Goal: Use online tool/utility: Utilize a website feature to perform a specific function

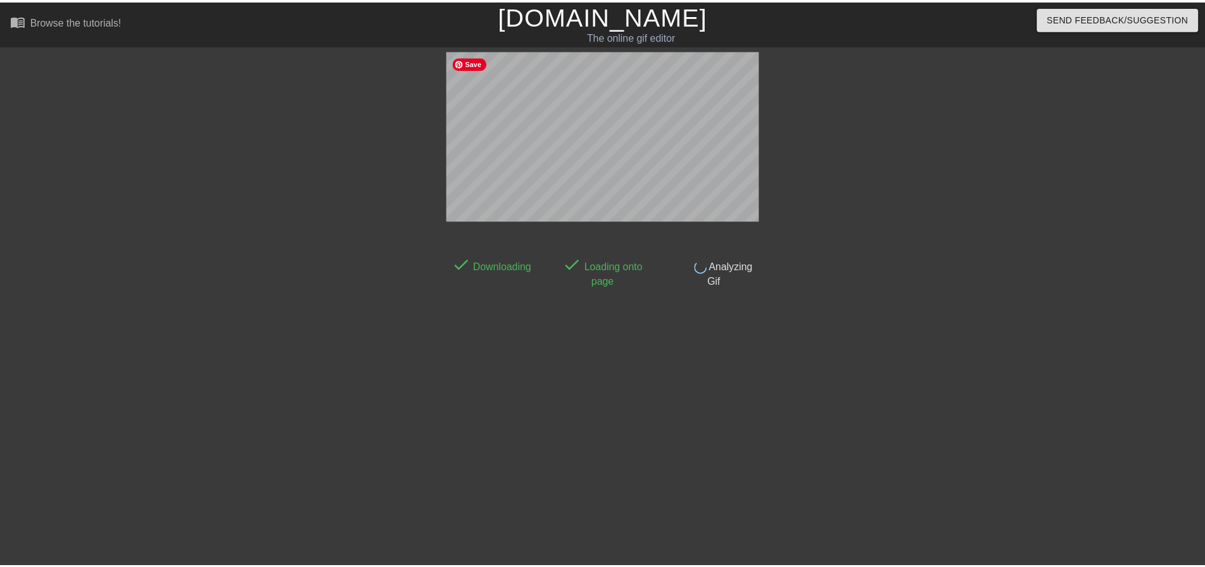
scroll to position [6, 0]
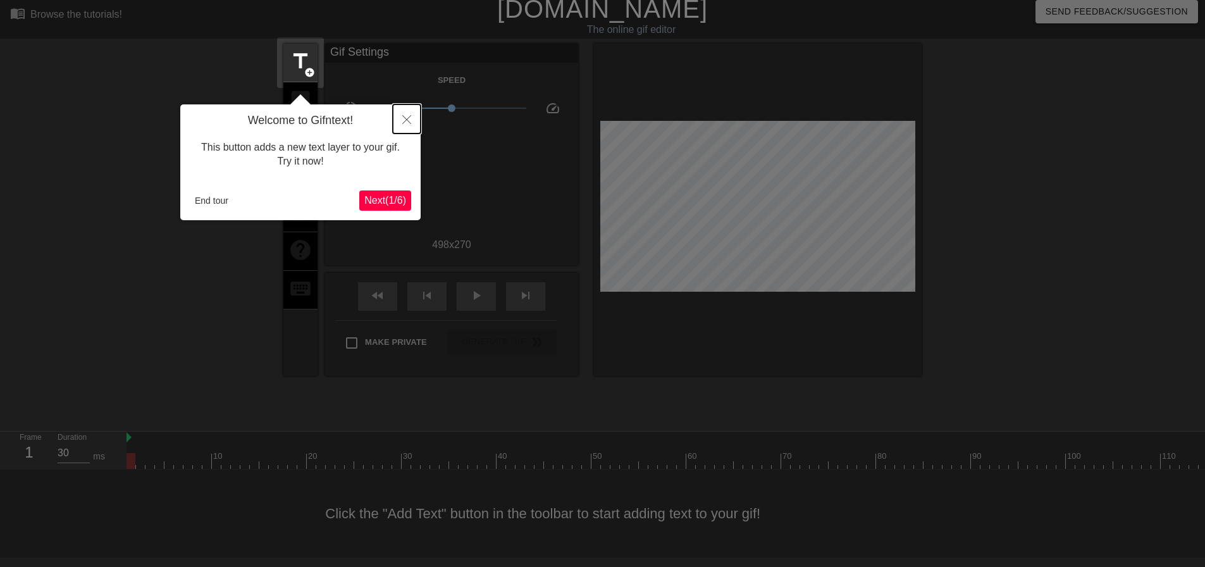
click at [405, 118] on icon "Close" at bounding box center [406, 119] width 9 height 9
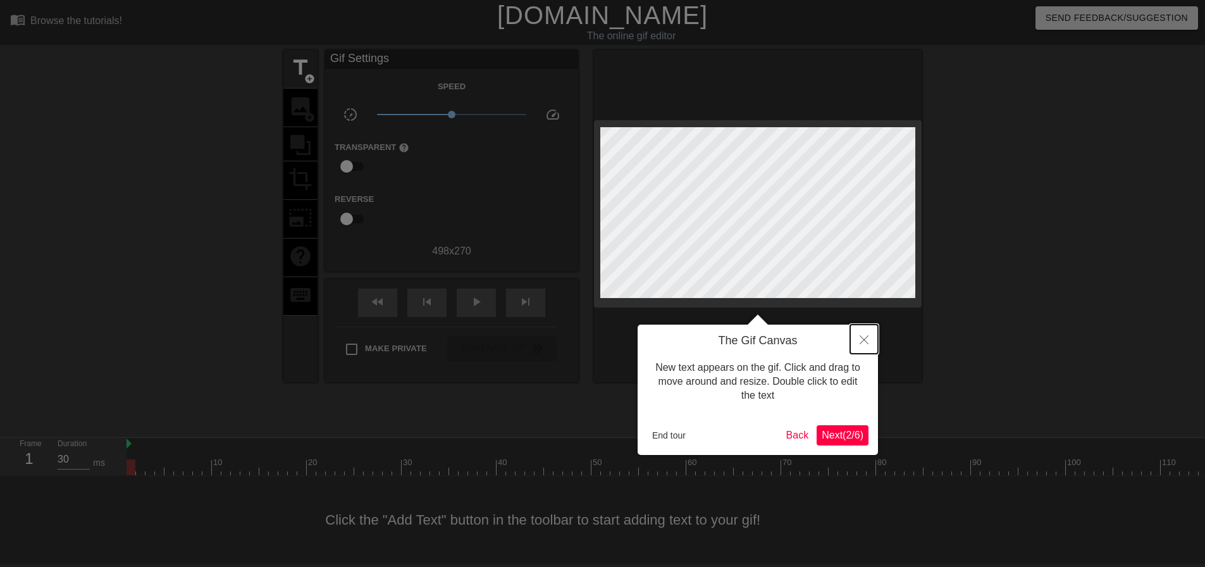
click at [864, 345] on button "Close" at bounding box center [864, 339] width 28 height 29
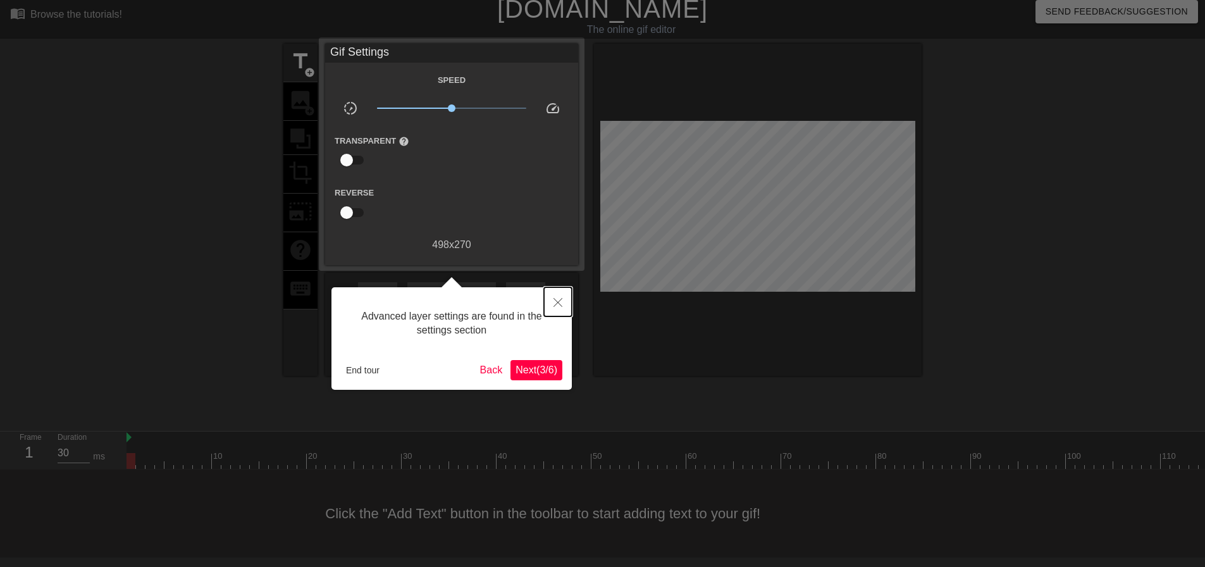
click at [560, 303] on icon "Close" at bounding box center [558, 302] width 9 height 9
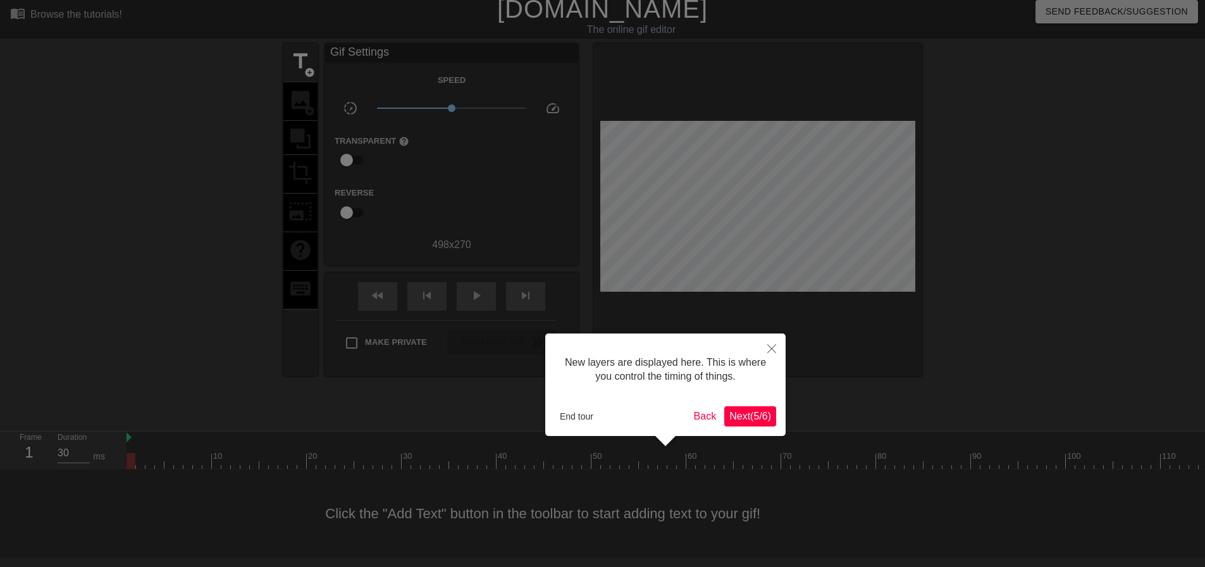
scroll to position [11, 0]
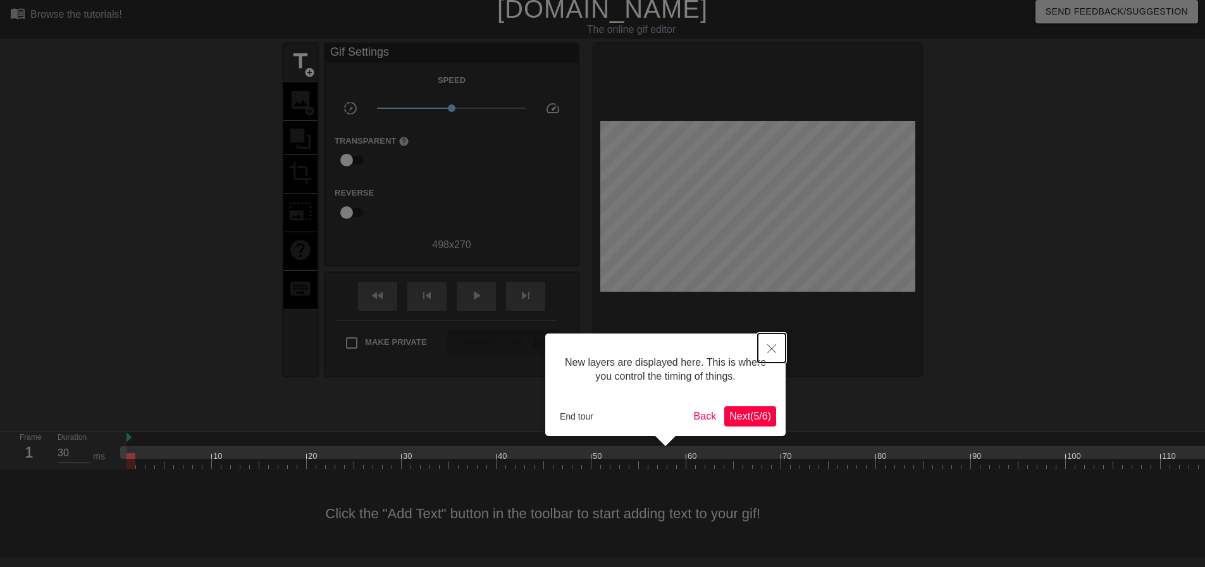
click at [772, 351] on icon "Close" at bounding box center [771, 348] width 9 height 9
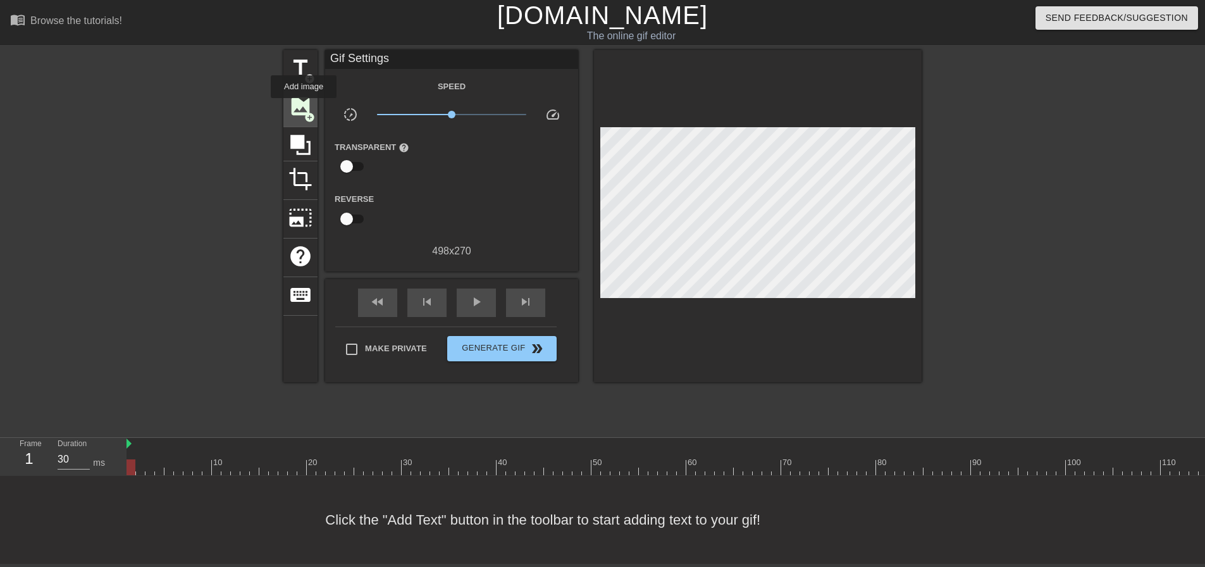
click at [304, 107] on span "image" at bounding box center [301, 106] width 24 height 24
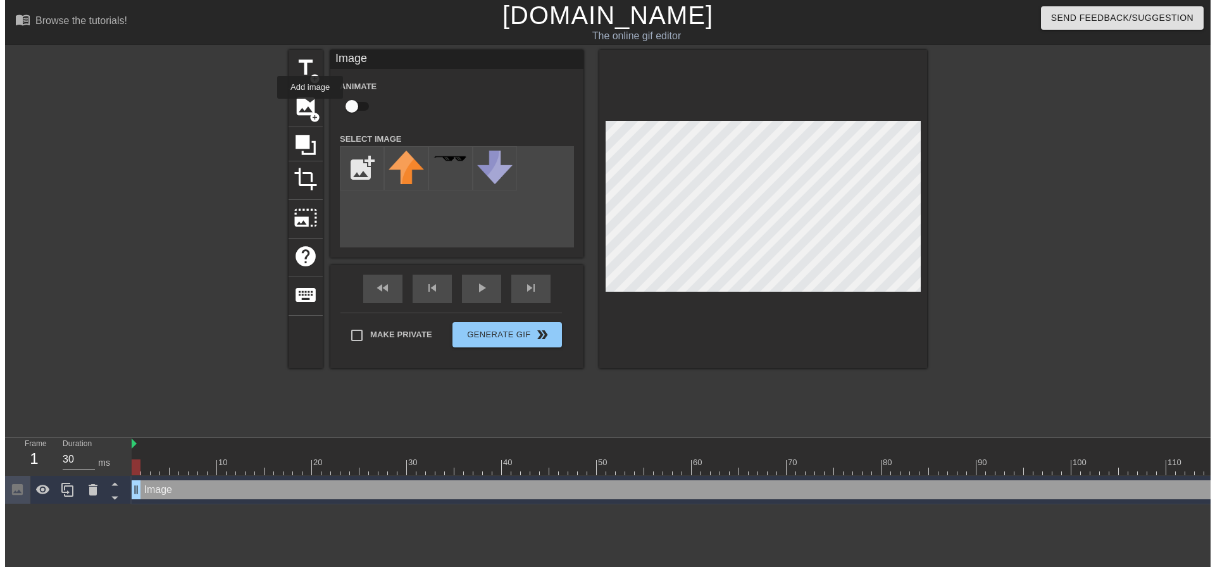
scroll to position [0, 0]
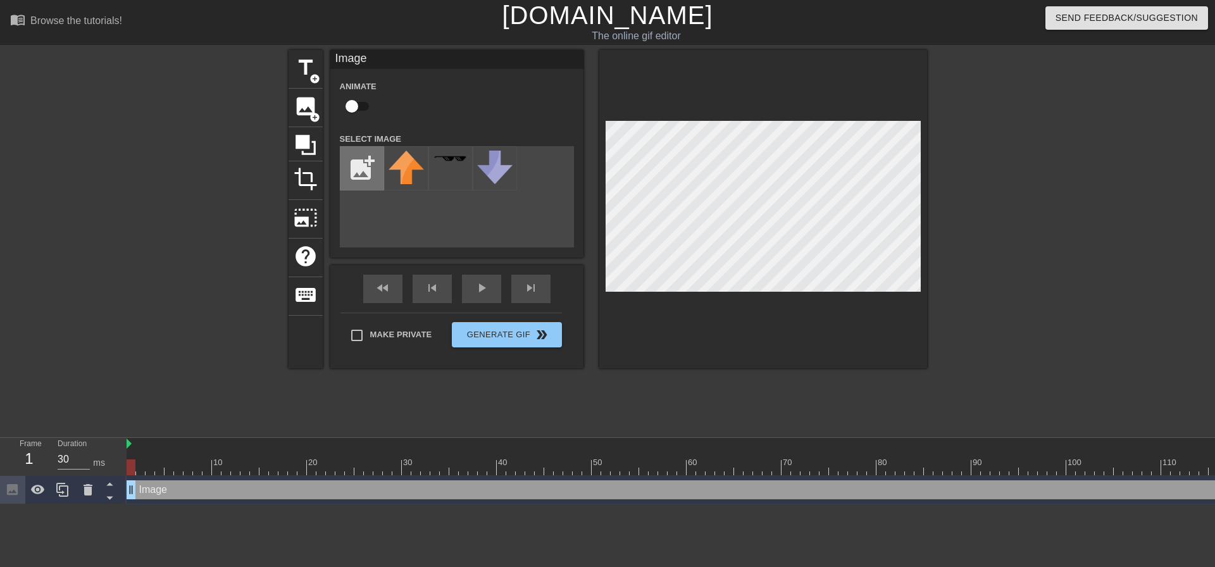
click at [341, 163] on input "file" at bounding box center [361, 168] width 43 height 43
click at [362, 174] on input "file" at bounding box center [361, 168] width 43 height 43
type input "C:\fakepath\Screenshot [DATE] 210906.png"
click at [413, 176] on div at bounding box center [406, 168] width 44 height 44
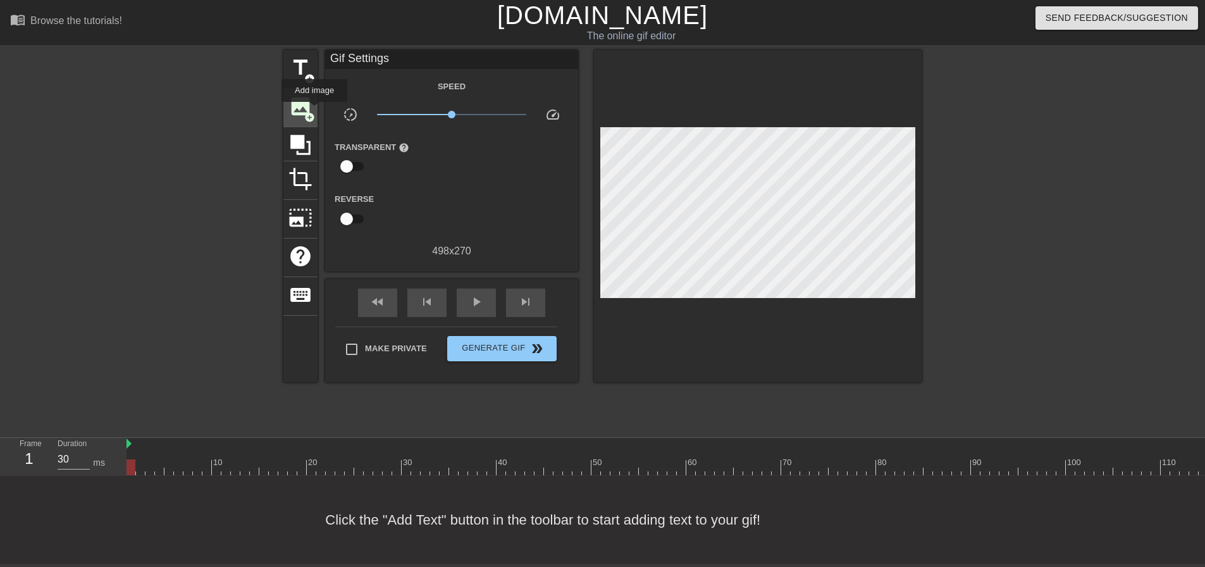
click at [314, 112] on span "add_circle" at bounding box center [309, 117] width 11 height 11
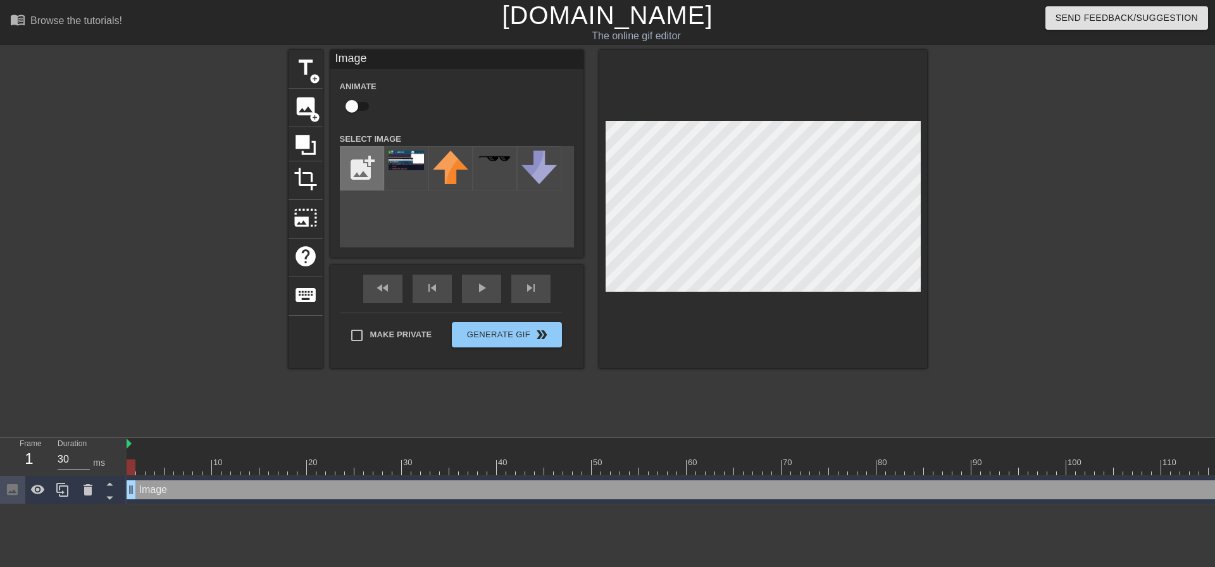
click at [357, 161] on input "file" at bounding box center [361, 168] width 43 height 43
click at [310, 216] on span "photo_size_select_large" at bounding box center [306, 218] width 24 height 24
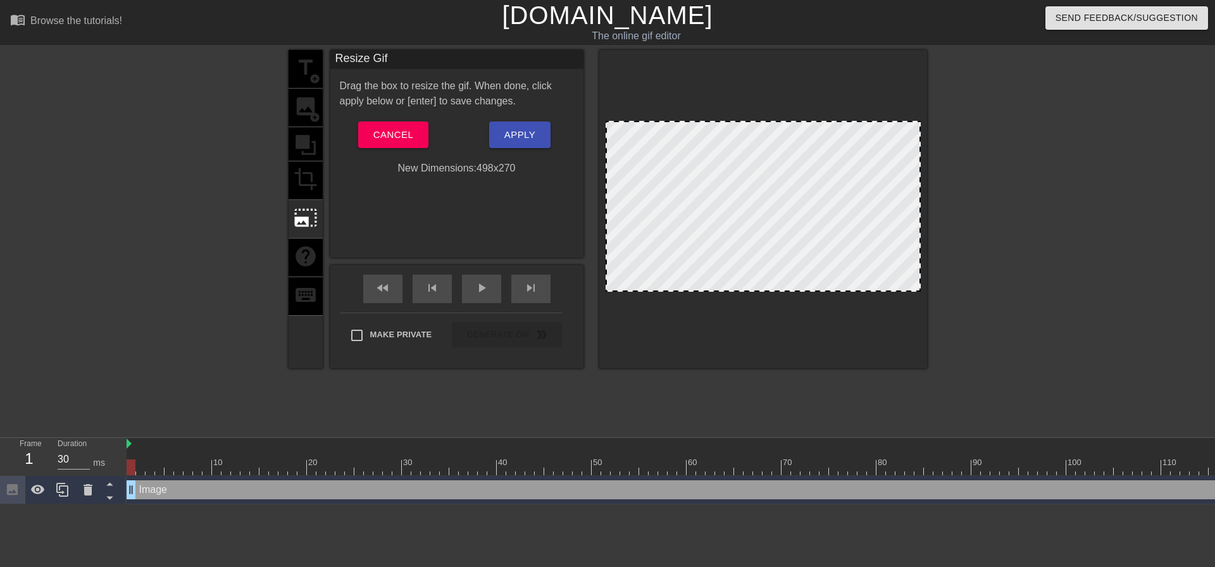
click at [309, 187] on div "title add_circle image add_circle crop photo_size_select_large help keyboard" at bounding box center [306, 209] width 34 height 318
click at [386, 130] on span "Cancel" at bounding box center [393, 135] width 40 height 16
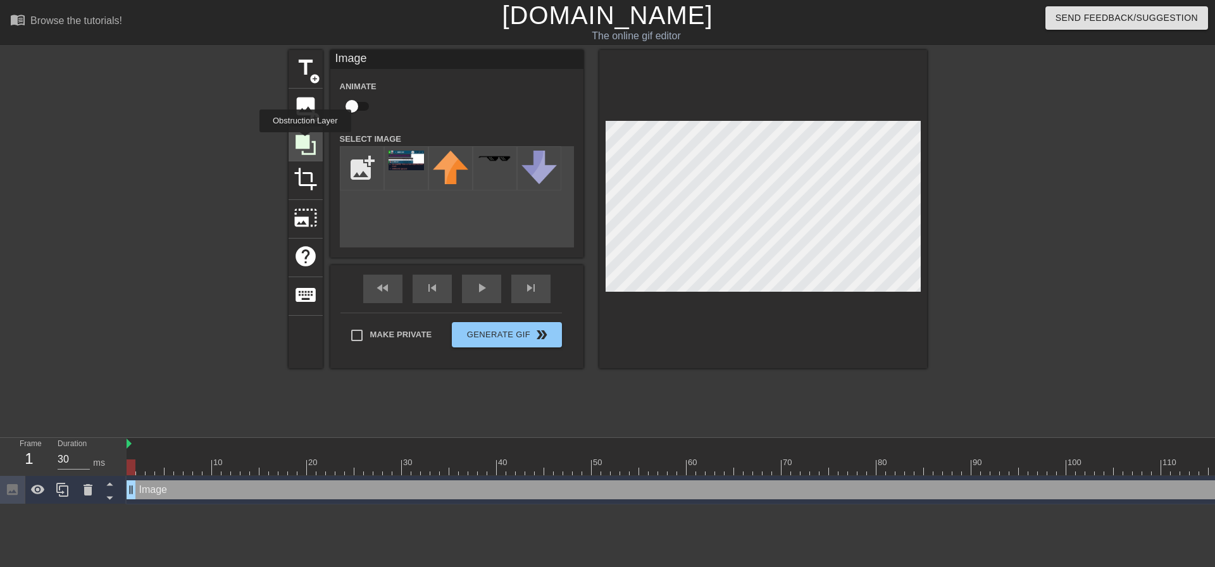
click at [305, 141] on icon at bounding box center [305, 145] width 20 height 20
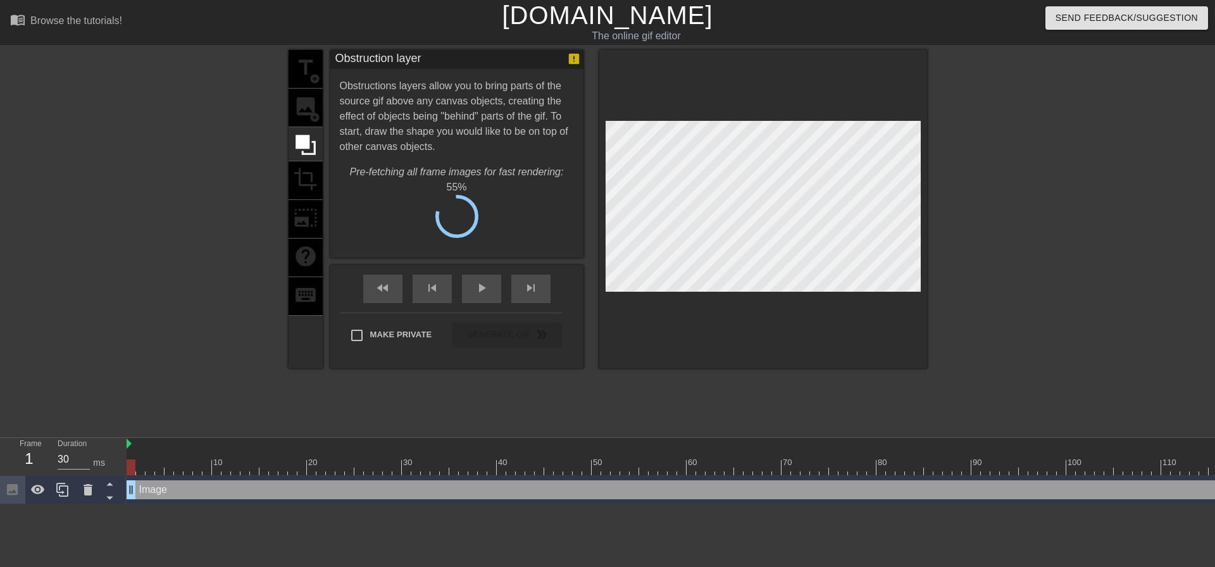
click at [311, 115] on div "title add_circle image add_circle crop photo_size_select_large help keyboard" at bounding box center [306, 209] width 34 height 318
click at [310, 109] on div "title add_circle image add_circle crop photo_size_select_large help keyboard" at bounding box center [306, 209] width 34 height 318
click at [383, 213] on span "Cancel" at bounding box center [393, 221] width 40 height 16
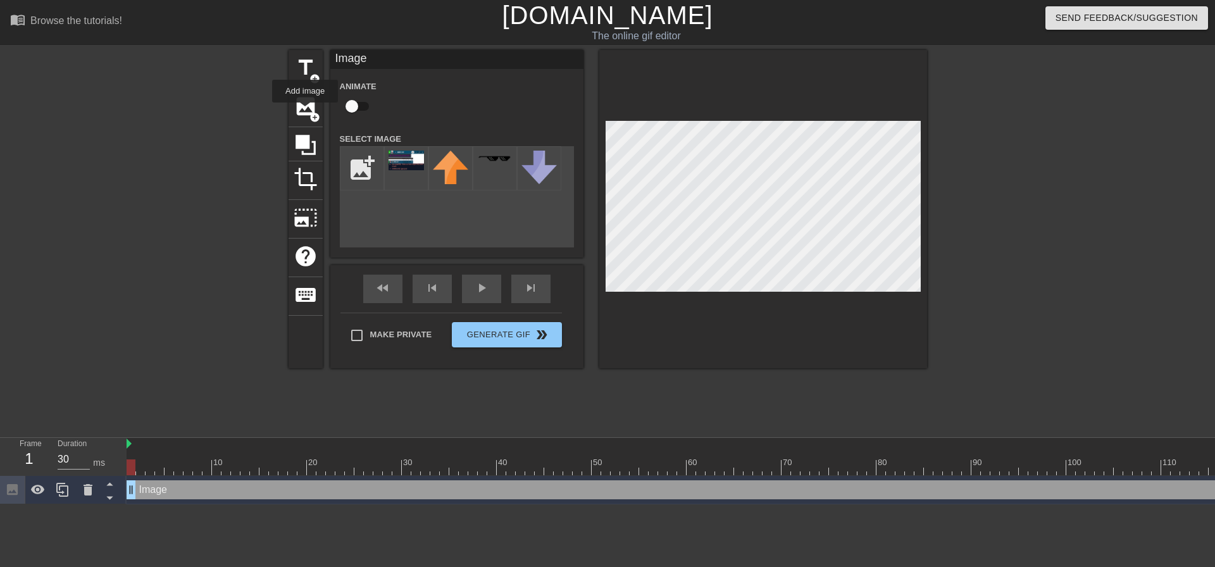
drag, startPoint x: 305, startPoint y: 111, endPoint x: 338, endPoint y: 146, distance: 47.9
click at [305, 111] on span "image" at bounding box center [306, 106] width 24 height 24
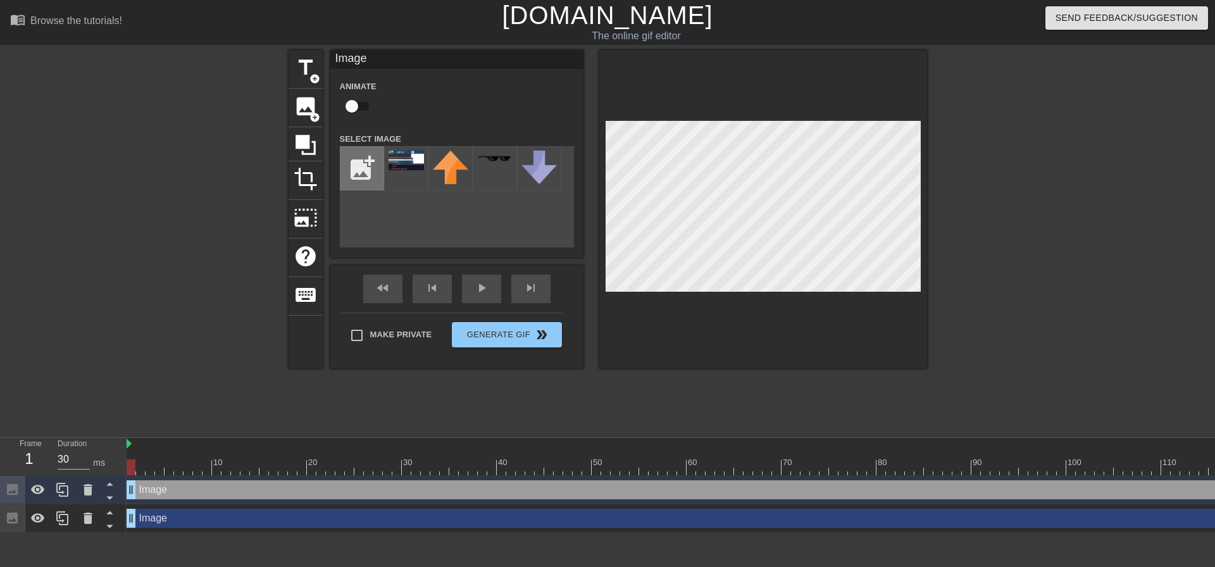
click at [364, 175] on input "file" at bounding box center [361, 168] width 43 height 43
click at [360, 168] on input "file" at bounding box center [361, 168] width 43 height 43
click at [366, 167] on input "file" at bounding box center [361, 168] width 43 height 43
type input "C:\fakepath\Screenshot [DATE] 215112.png"
click at [356, 168] on input "file" at bounding box center [361, 168] width 43 height 43
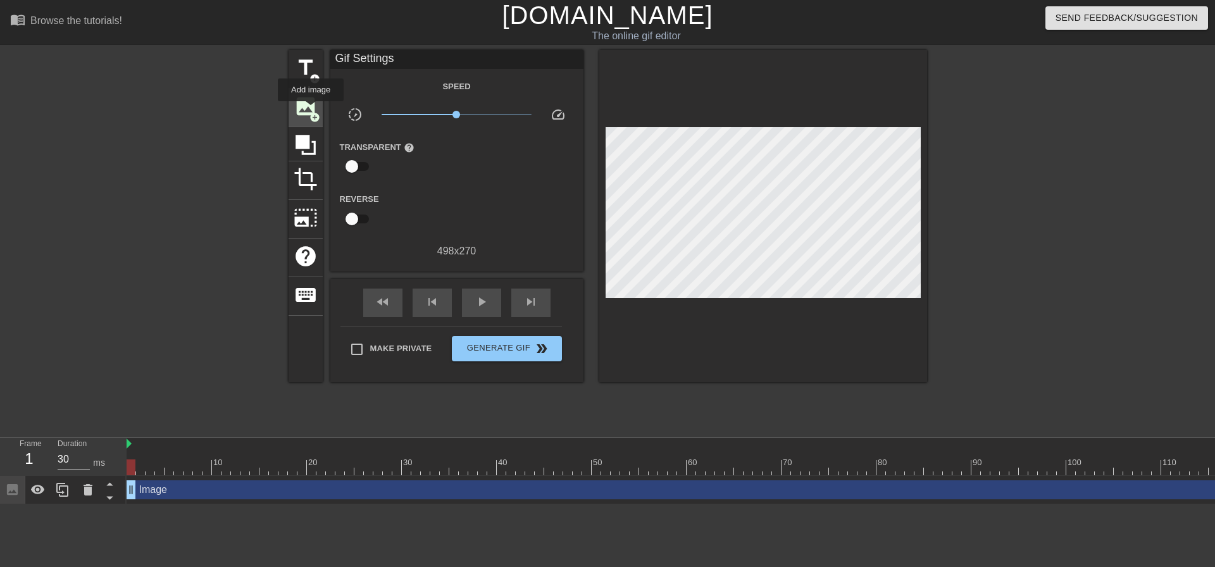
click at [311, 110] on span "image" at bounding box center [306, 106] width 24 height 24
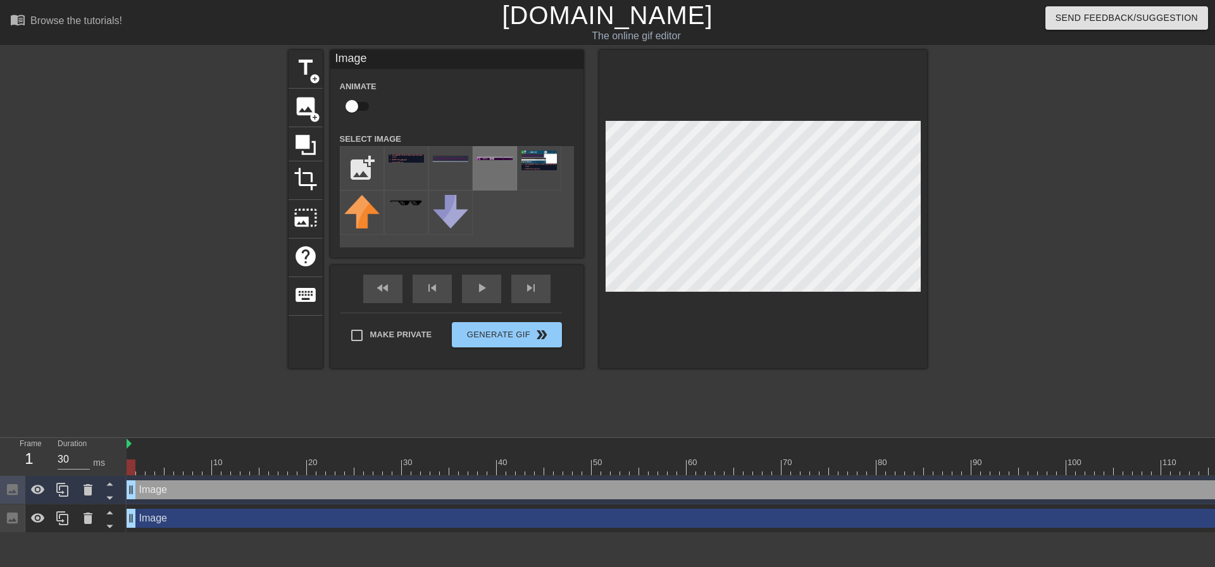
click at [484, 170] on div at bounding box center [495, 168] width 44 height 44
click at [444, 177] on div at bounding box center [450, 168] width 44 height 44
click at [501, 170] on div at bounding box center [495, 168] width 44 height 44
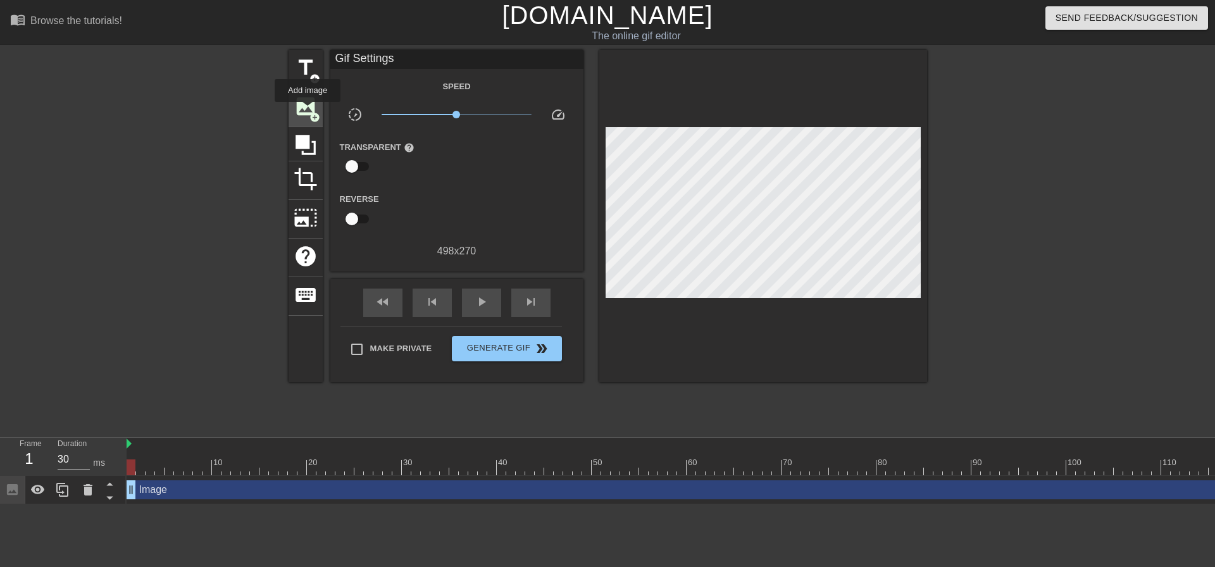
click at [307, 111] on span "image" at bounding box center [306, 106] width 24 height 24
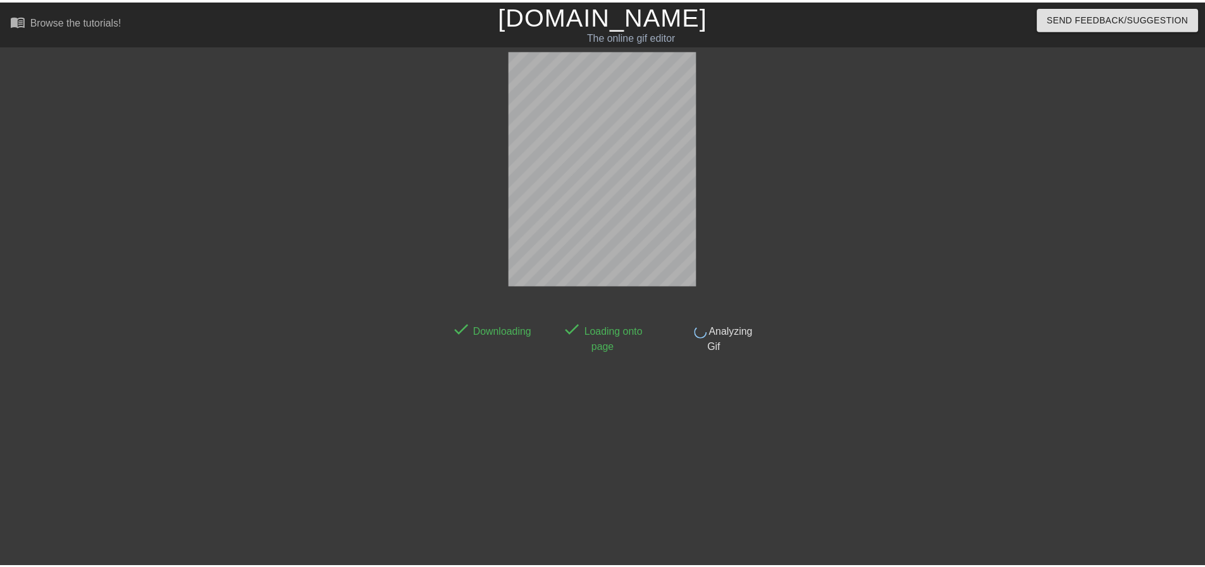
scroll to position [6, 0]
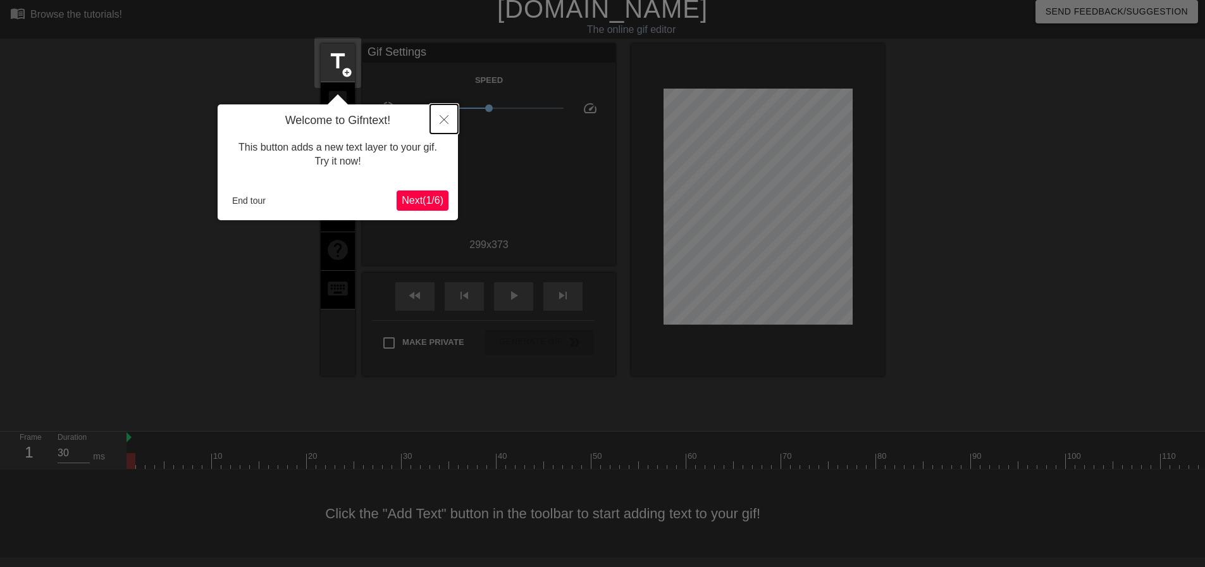
click at [444, 115] on button "Close" at bounding box center [444, 118] width 28 height 29
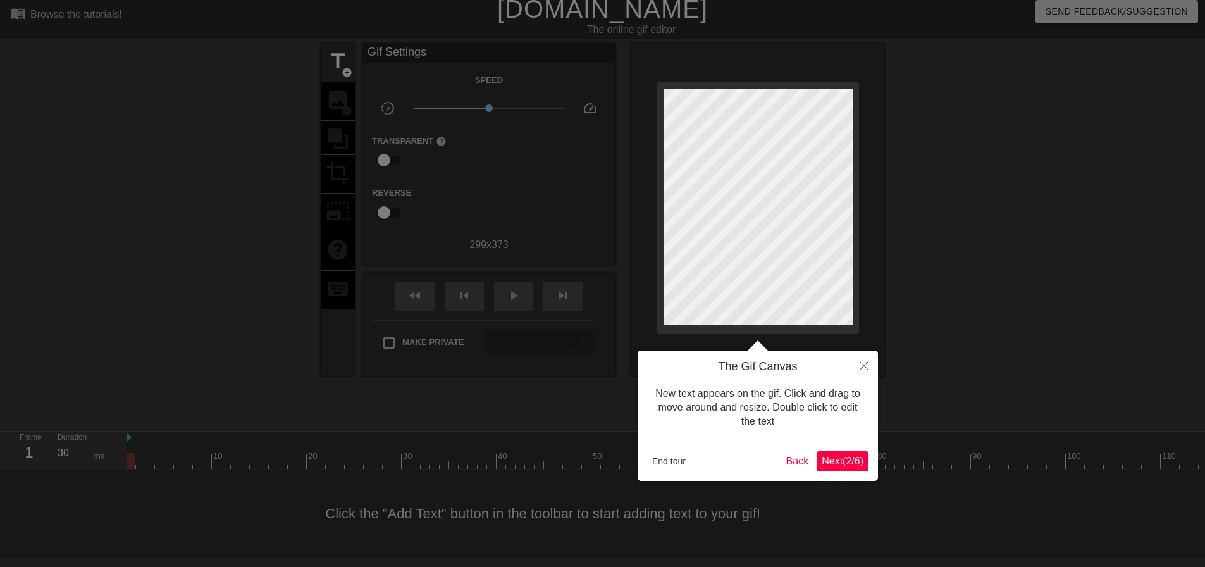
scroll to position [0, 0]
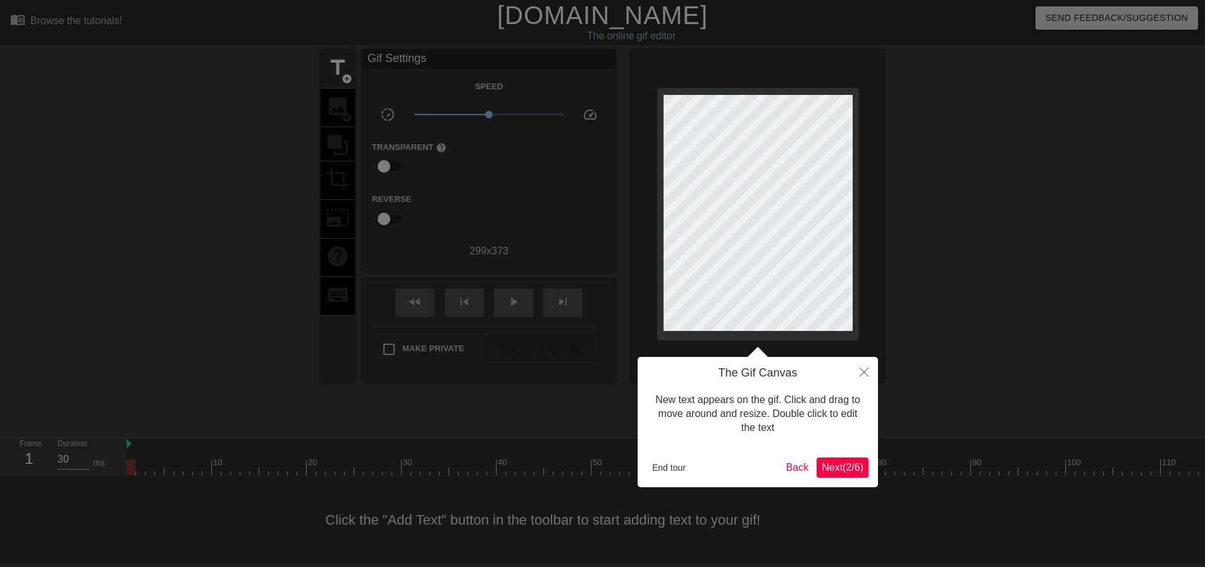
click at [401, 149] on div at bounding box center [602, 286] width 1205 height 573
click at [865, 373] on icon "Close" at bounding box center [864, 372] width 9 height 9
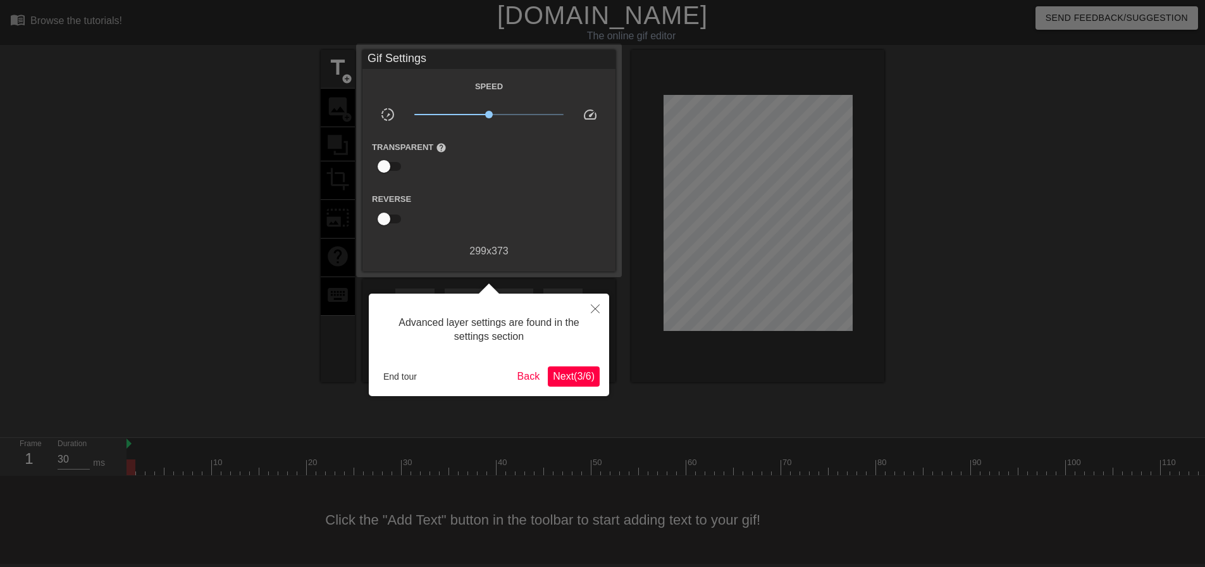
scroll to position [6, 0]
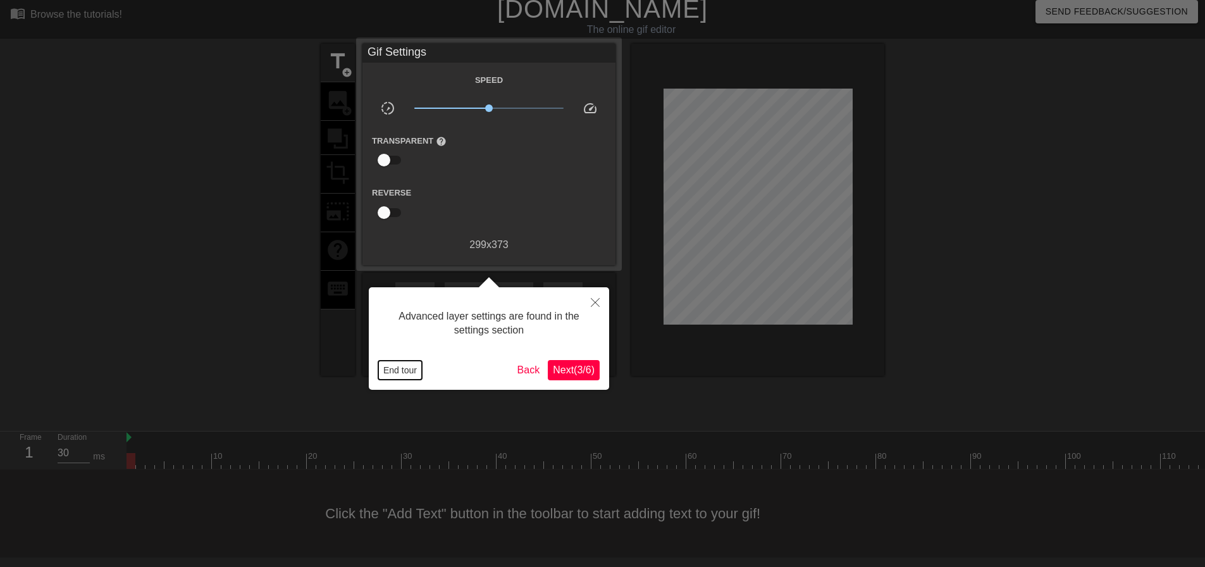
click at [401, 372] on button "End tour" at bounding box center [400, 370] width 44 height 19
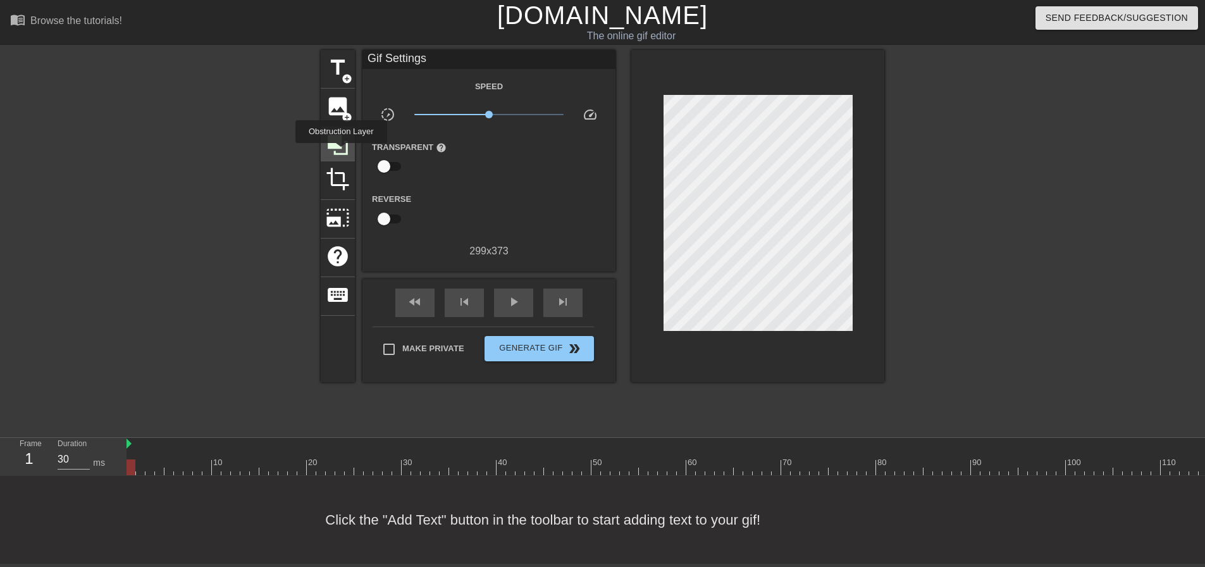
click at [341, 152] on div at bounding box center [338, 144] width 34 height 34
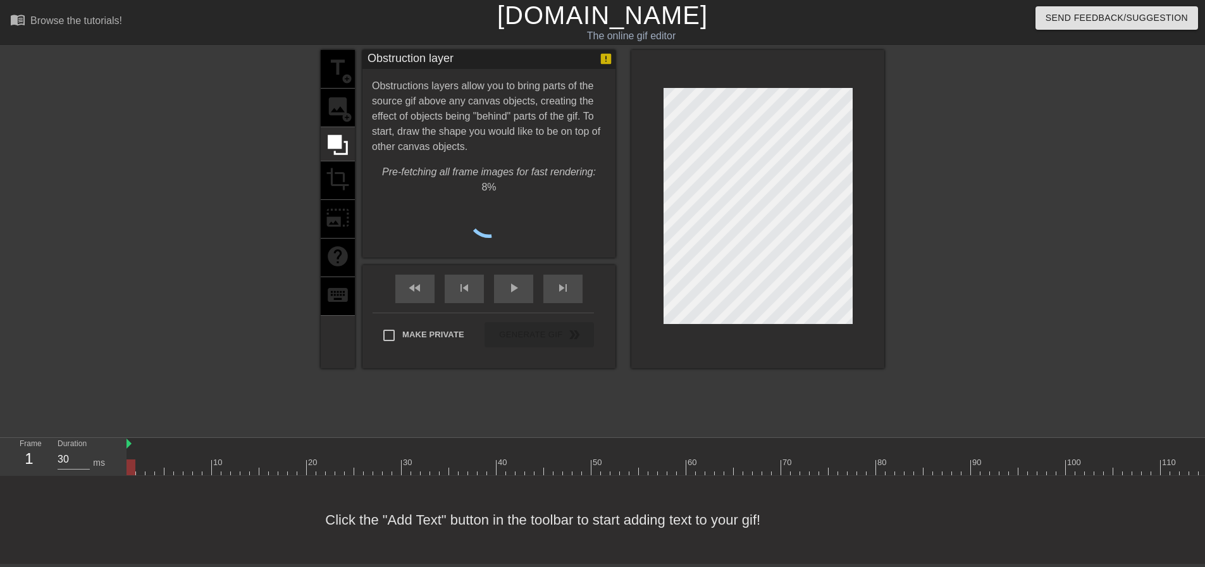
click at [340, 103] on div "title add_circle image add_circle crop photo_size_select_large help keyboard" at bounding box center [338, 209] width 34 height 318
click at [345, 104] on div "title add_circle image add_circle crop photo_size_select_large help keyboard" at bounding box center [338, 209] width 34 height 318
click at [340, 103] on div "title add_circle image add_circle crop photo_size_select_large help keyboard" at bounding box center [338, 209] width 34 height 318
drag, startPoint x: 414, startPoint y: 208, endPoint x: 330, endPoint y: 80, distance: 152.7
click at [414, 213] on span "Cancel" at bounding box center [426, 221] width 40 height 16
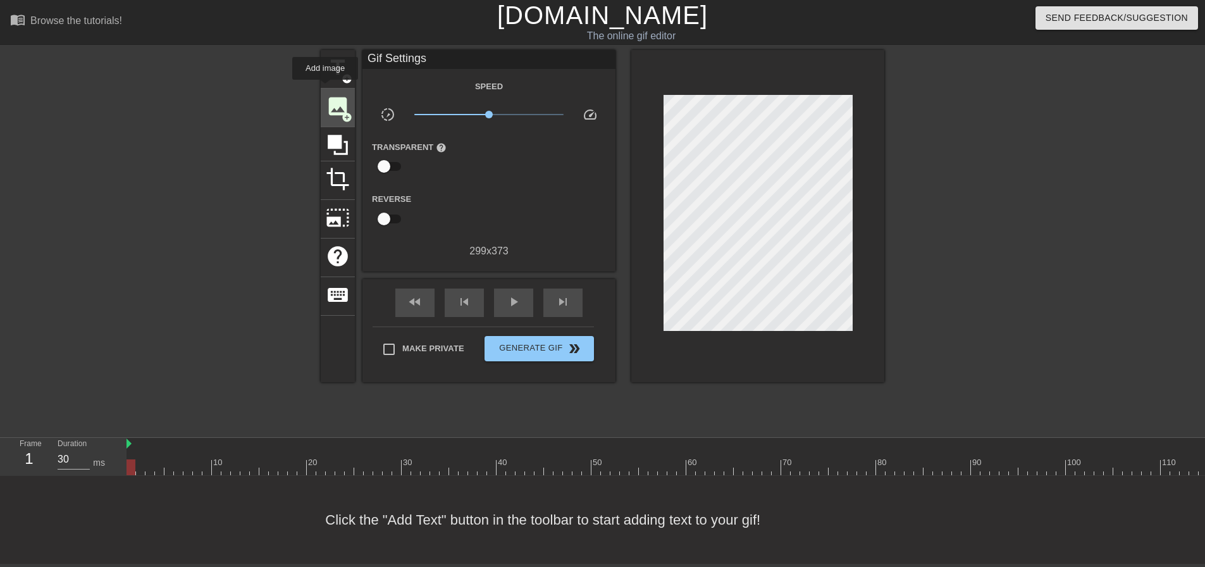
click at [328, 94] on span "image" at bounding box center [338, 106] width 24 height 24
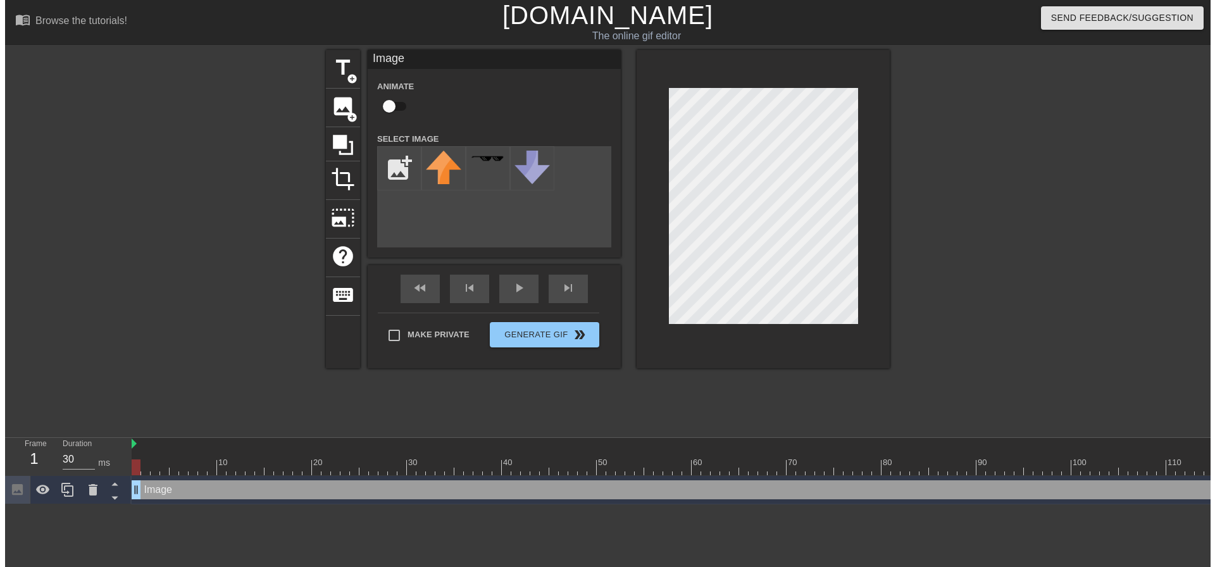
scroll to position [0, 0]
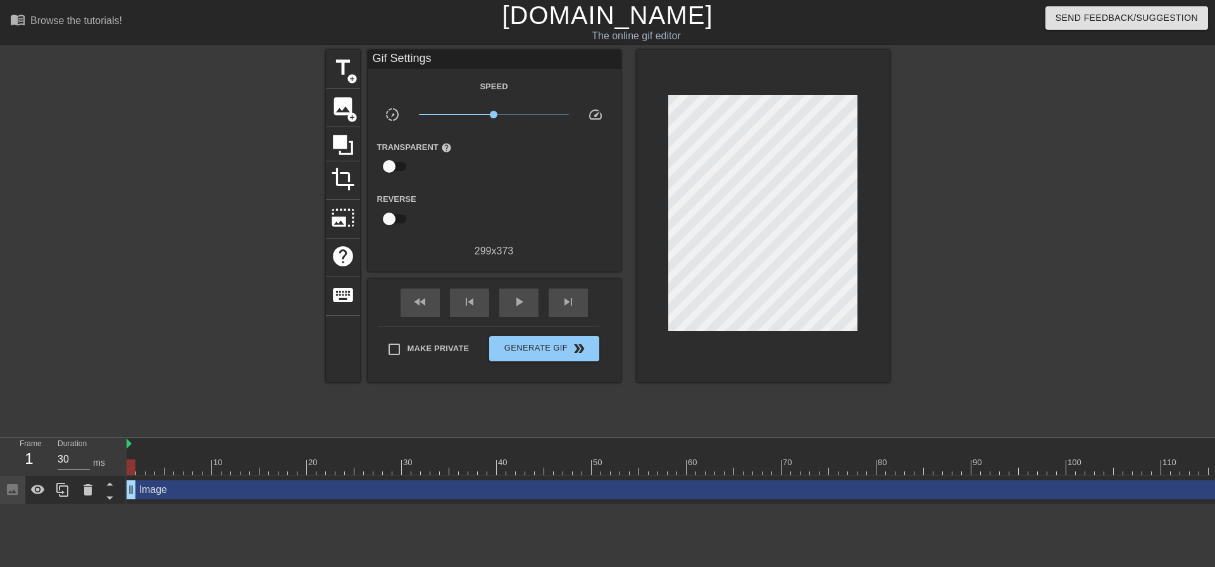
click at [404, 326] on div "Make Private Generate Gif double_arrow" at bounding box center [488, 351] width 221 height 50
click at [342, 106] on span "image" at bounding box center [343, 106] width 24 height 24
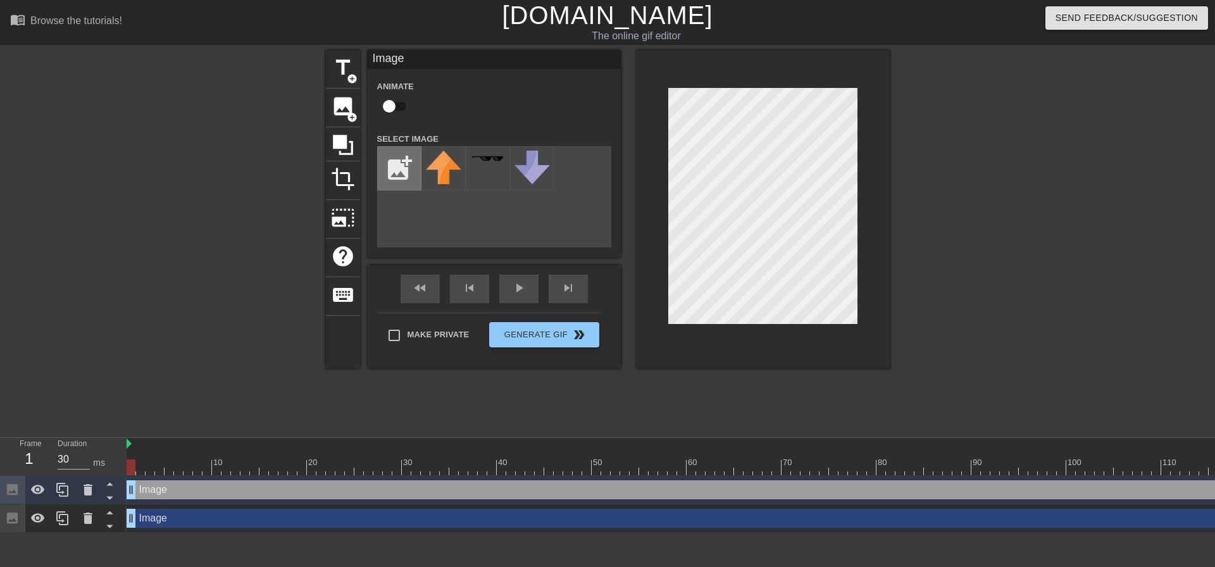
click at [402, 161] on input "file" at bounding box center [399, 168] width 43 height 43
type input "C:\fakepath\Screenshot 2025-09-22 211539.png"
click at [452, 169] on div at bounding box center [443, 168] width 44 height 44
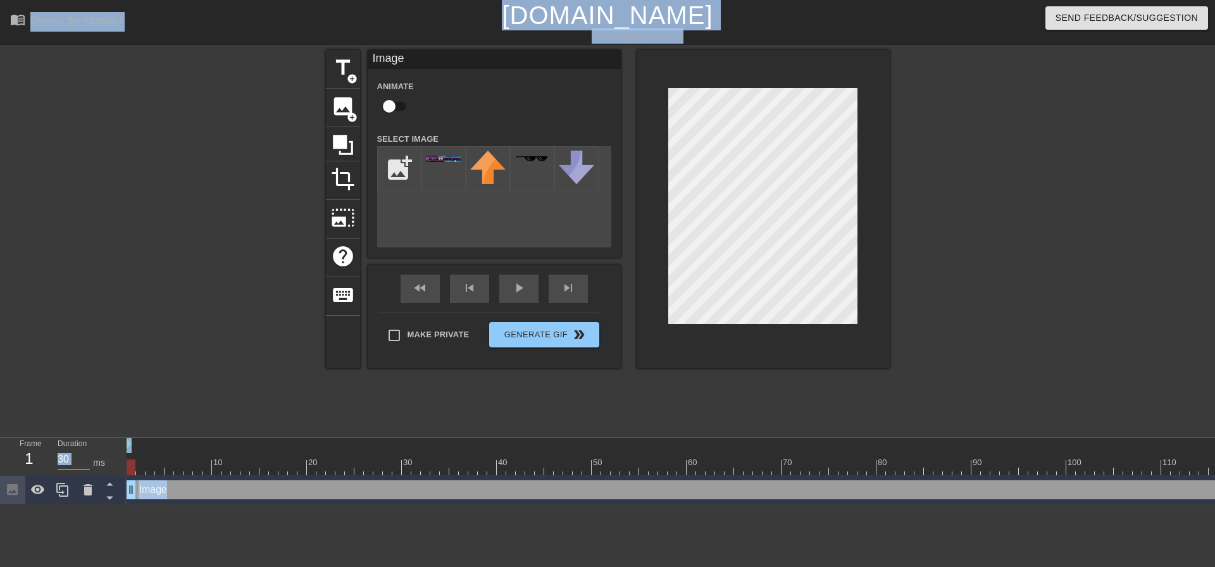
click at [300, 311] on div at bounding box center [216, 240] width 190 height 380
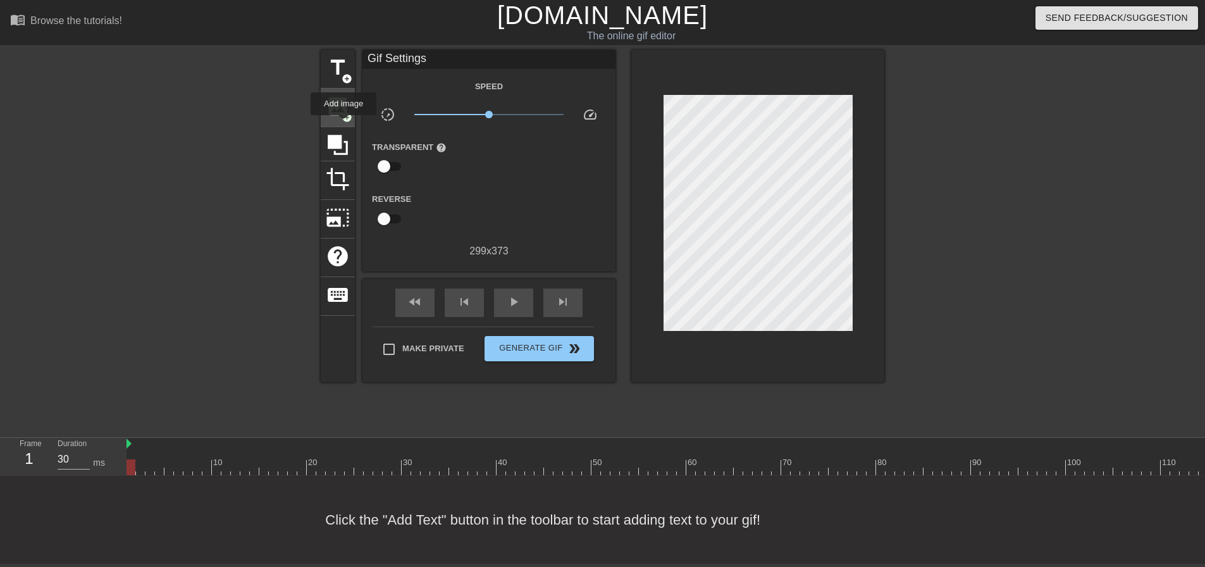
click at [344, 124] on div "image add_circle" at bounding box center [338, 108] width 34 height 39
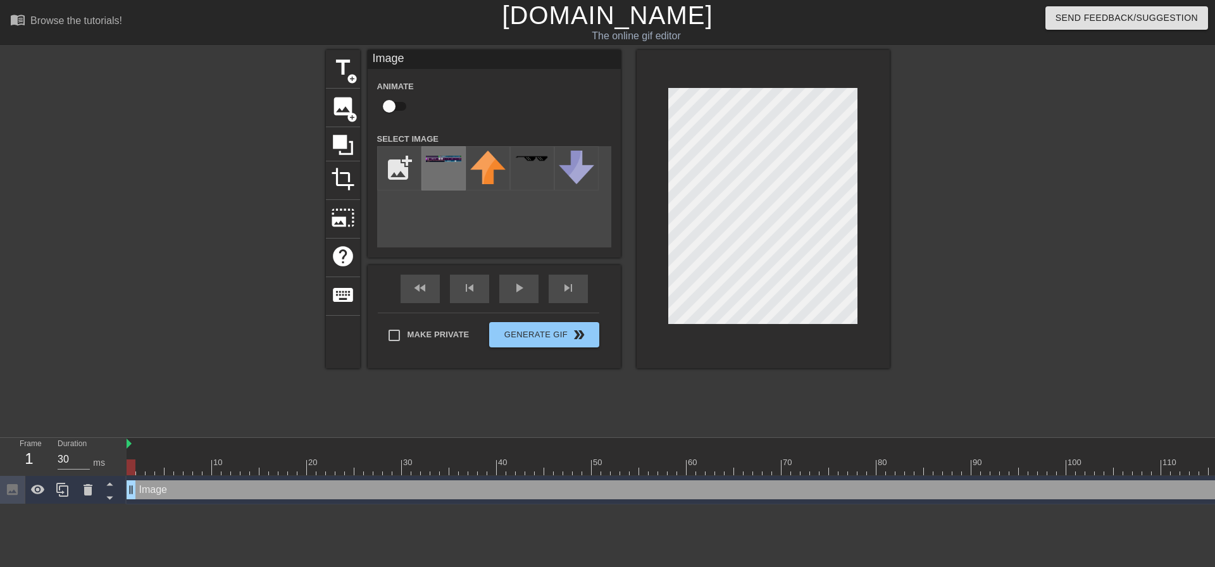
click at [447, 164] on div at bounding box center [443, 168] width 44 height 44
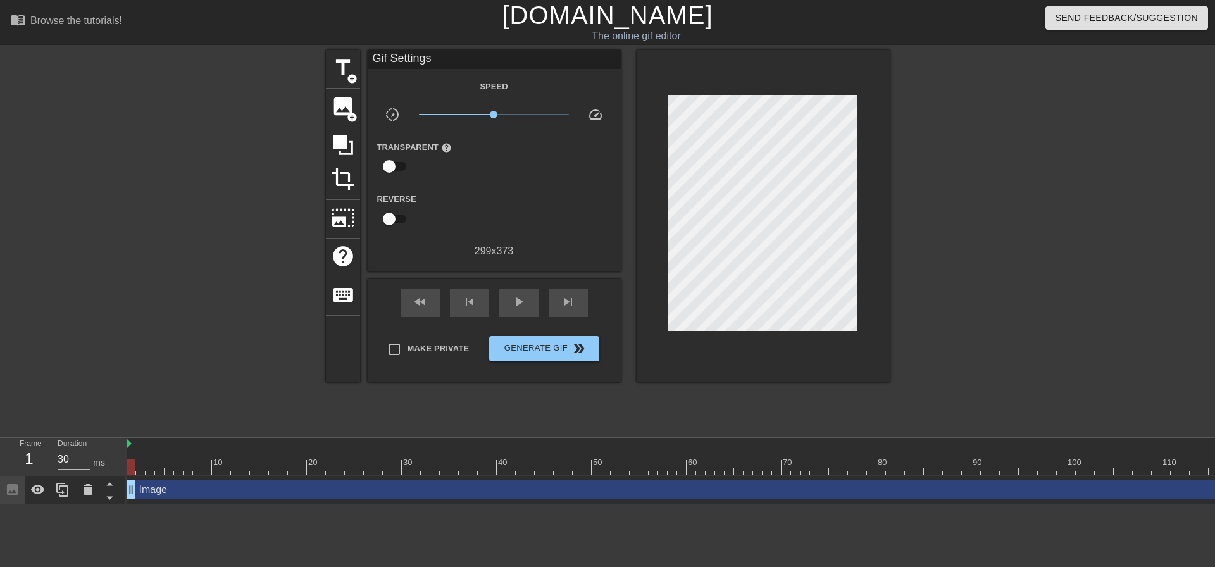
drag, startPoint x: 872, startPoint y: 231, endPoint x: 858, endPoint y: 228, distance: 14.9
click at [860, 229] on div at bounding box center [762, 216] width 253 height 332
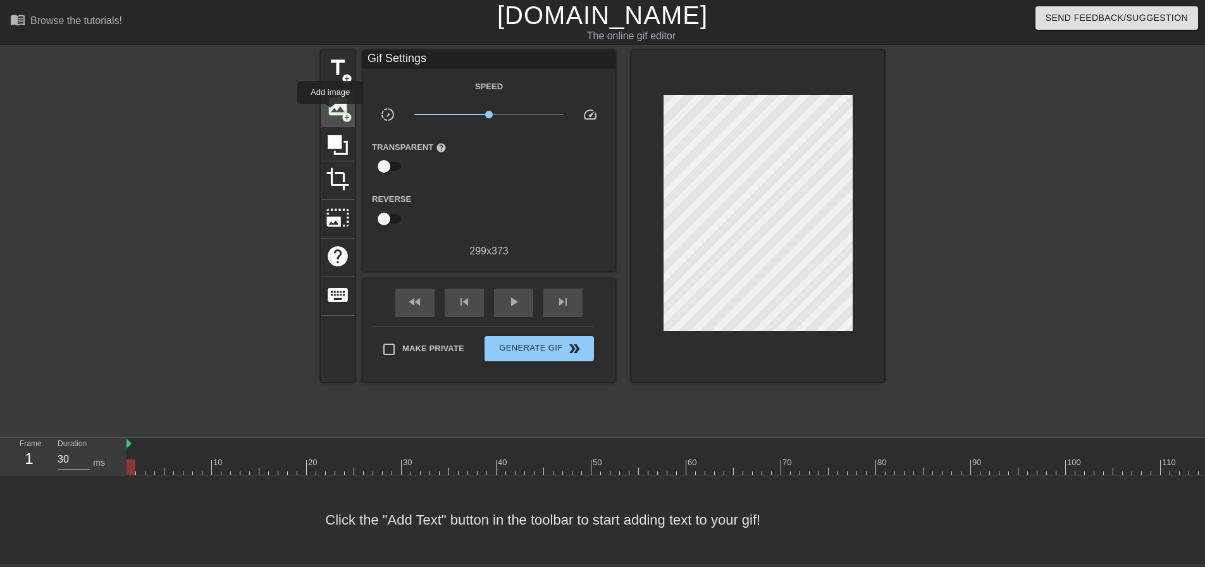
drag, startPoint x: 323, startPoint y: 104, endPoint x: 332, endPoint y: 102, distance: 9.6
click at [332, 102] on div "image add_circle" at bounding box center [338, 108] width 34 height 39
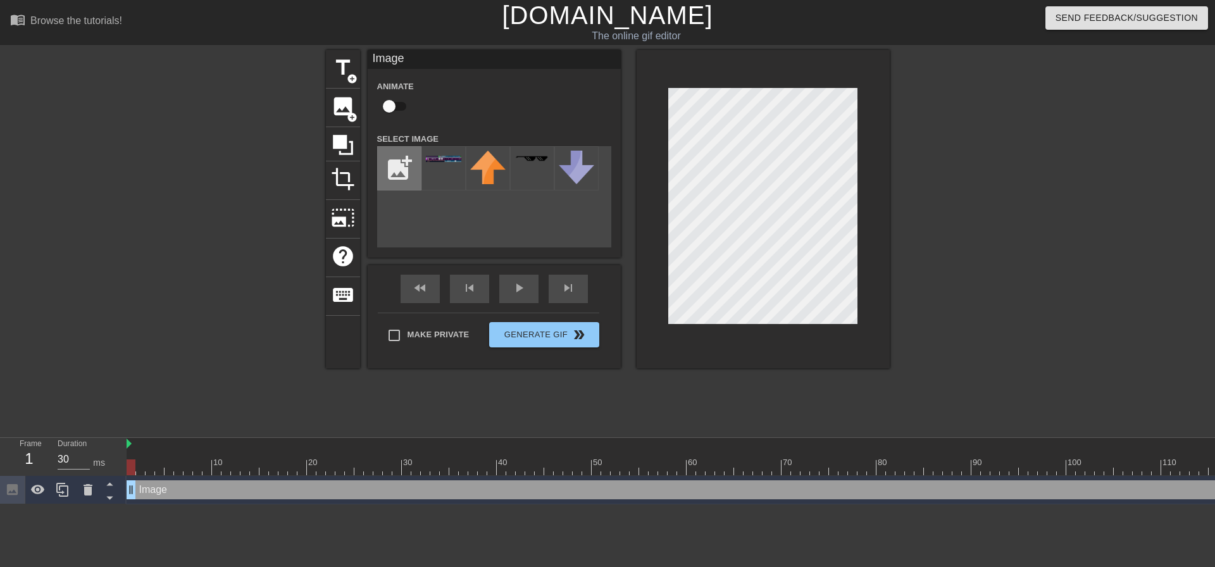
click at [411, 170] on input "file" at bounding box center [399, 168] width 43 height 43
click at [399, 167] on input "file" at bounding box center [399, 168] width 43 height 43
click at [413, 162] on input "file" at bounding box center [399, 168] width 43 height 43
click at [397, 166] on input "file" at bounding box center [399, 168] width 43 height 43
click at [387, 170] on input "file" at bounding box center [399, 168] width 43 height 43
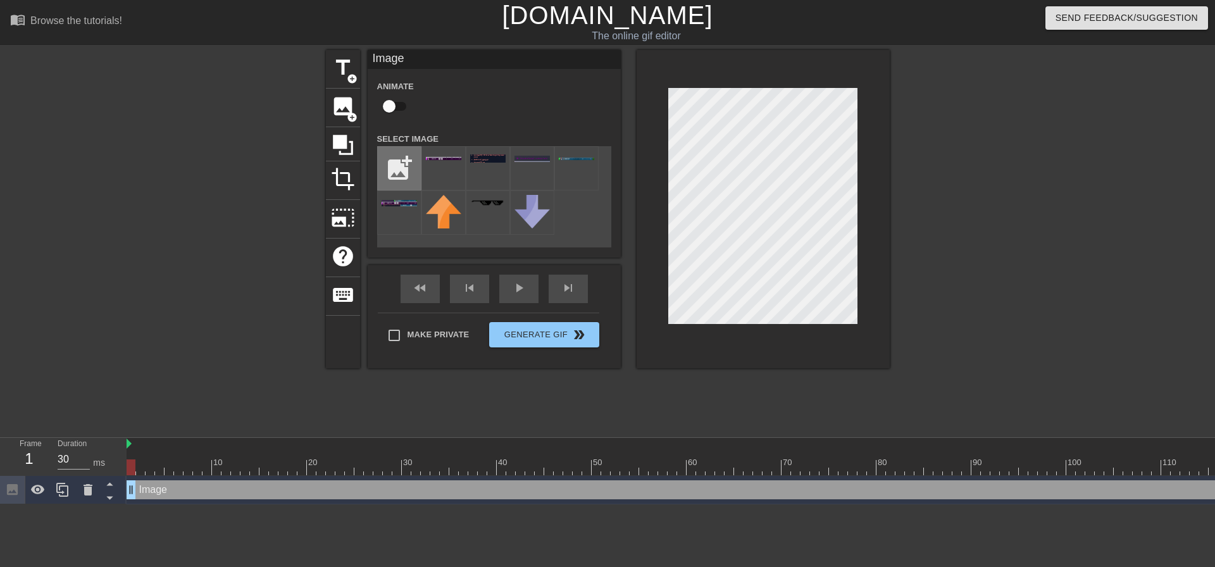
type input "C:\fakepath\Screenshot 2025-09-22 211814.png"
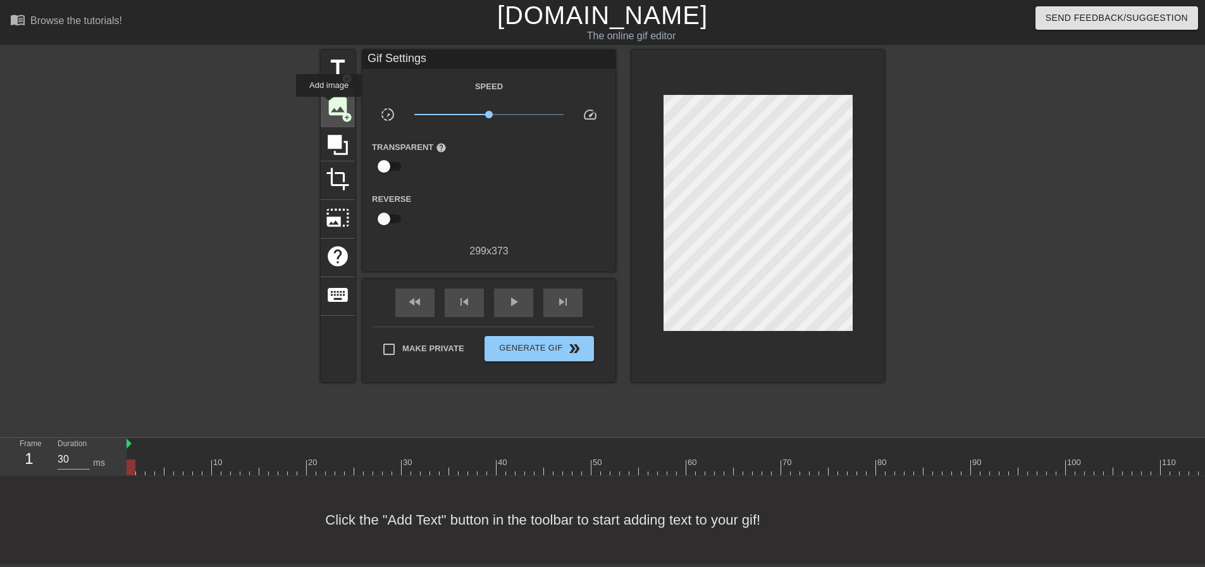
click at [329, 106] on span "image" at bounding box center [338, 106] width 24 height 24
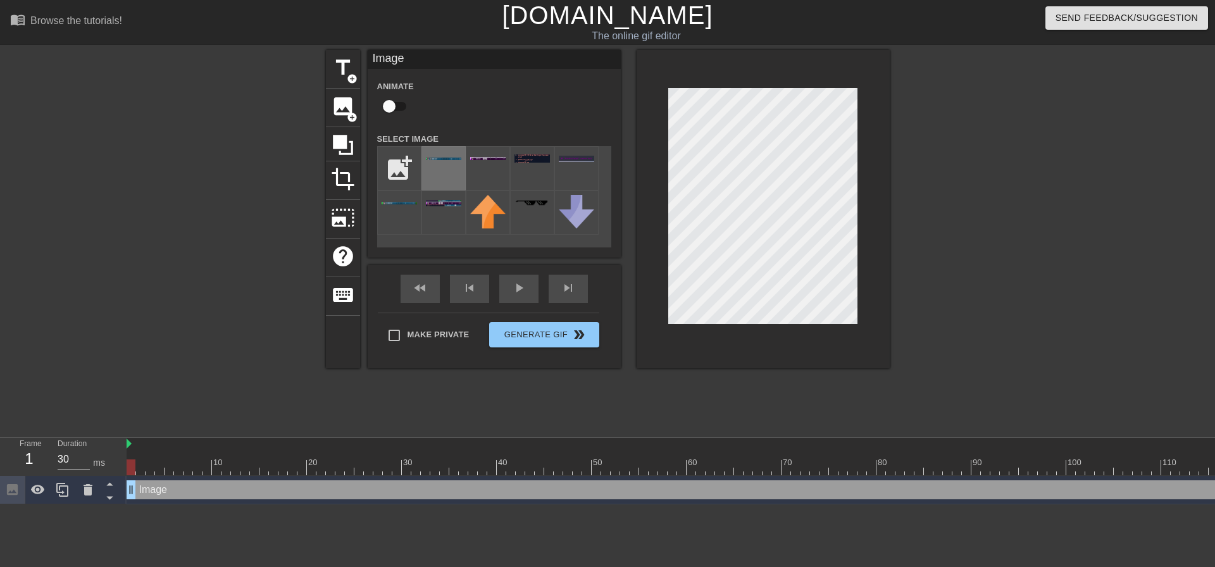
click at [458, 170] on div at bounding box center [443, 168] width 44 height 44
click at [859, 182] on div at bounding box center [762, 209] width 253 height 318
click at [480, 158] on img at bounding box center [487, 158] width 35 height 3
drag, startPoint x: 429, startPoint y: 166, endPoint x: 448, endPoint y: 164, distance: 19.1
click at [435, 166] on div at bounding box center [443, 168] width 44 height 44
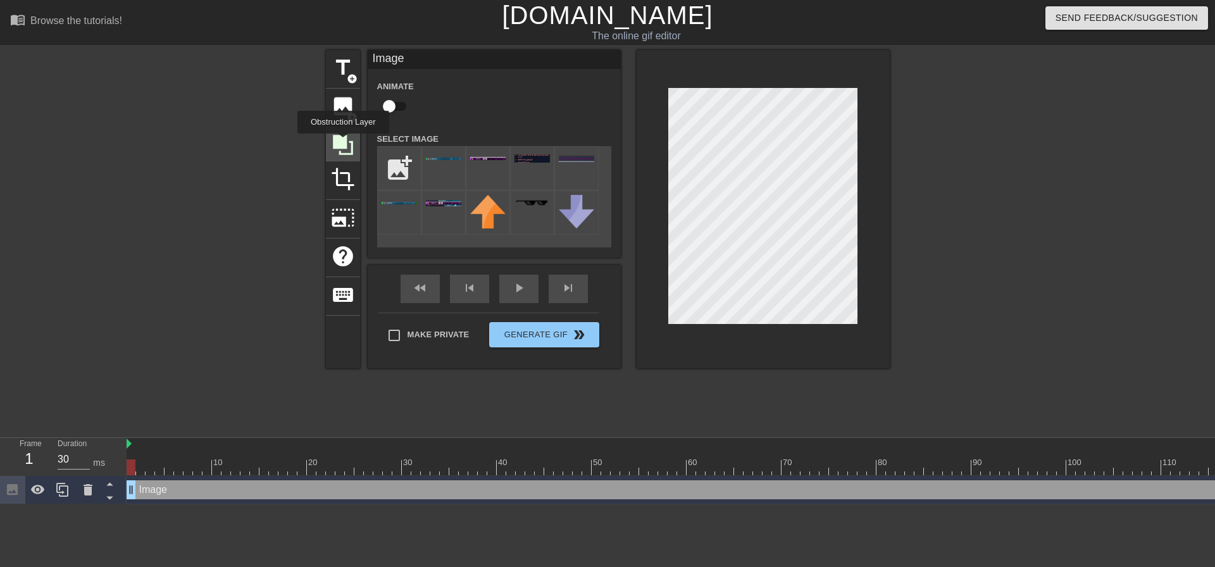
click at [343, 142] on icon at bounding box center [343, 145] width 20 height 20
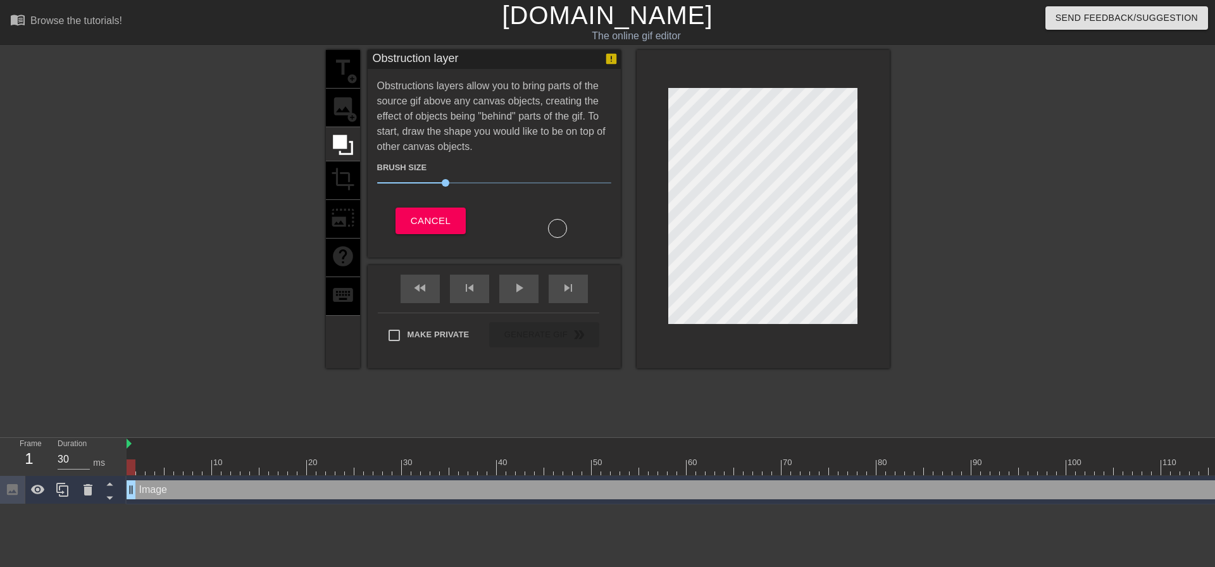
click at [354, 118] on div "title add_circle image add_circle crop photo_size_select_large help keyboard" at bounding box center [343, 209] width 34 height 318
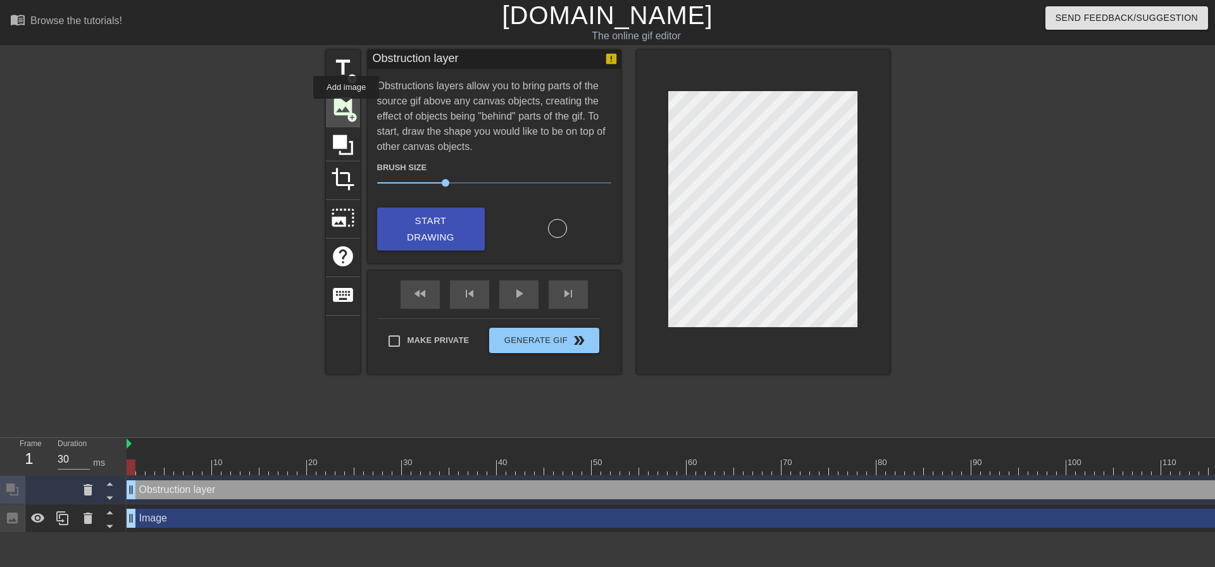
click at [346, 108] on span "image" at bounding box center [343, 106] width 24 height 24
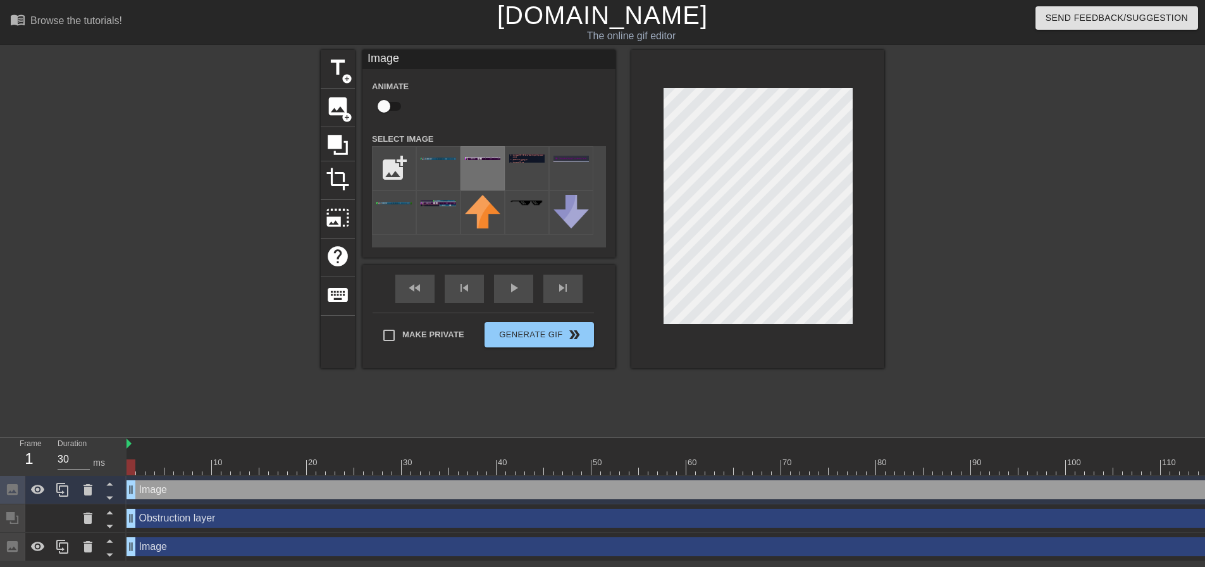
click at [476, 166] on div at bounding box center [483, 168] width 44 height 44
click at [333, 148] on icon at bounding box center [338, 145] width 24 height 24
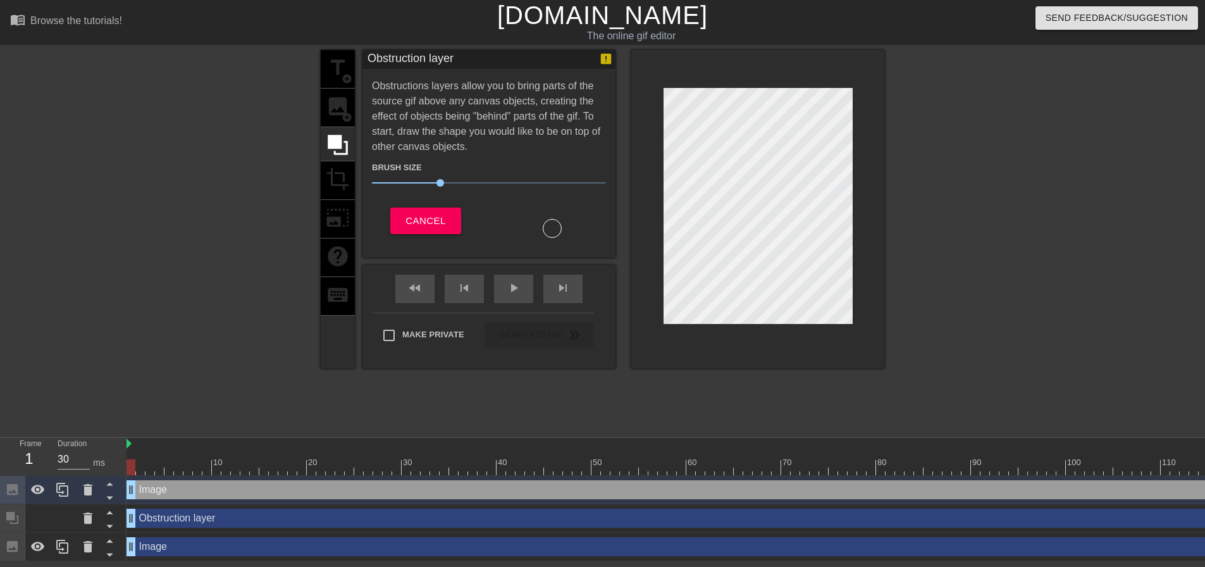
click at [342, 112] on div "title add_circle image add_circle crop photo_size_select_large help keyboard" at bounding box center [338, 209] width 34 height 318
click at [423, 208] on button "Cancel" at bounding box center [425, 221] width 70 height 27
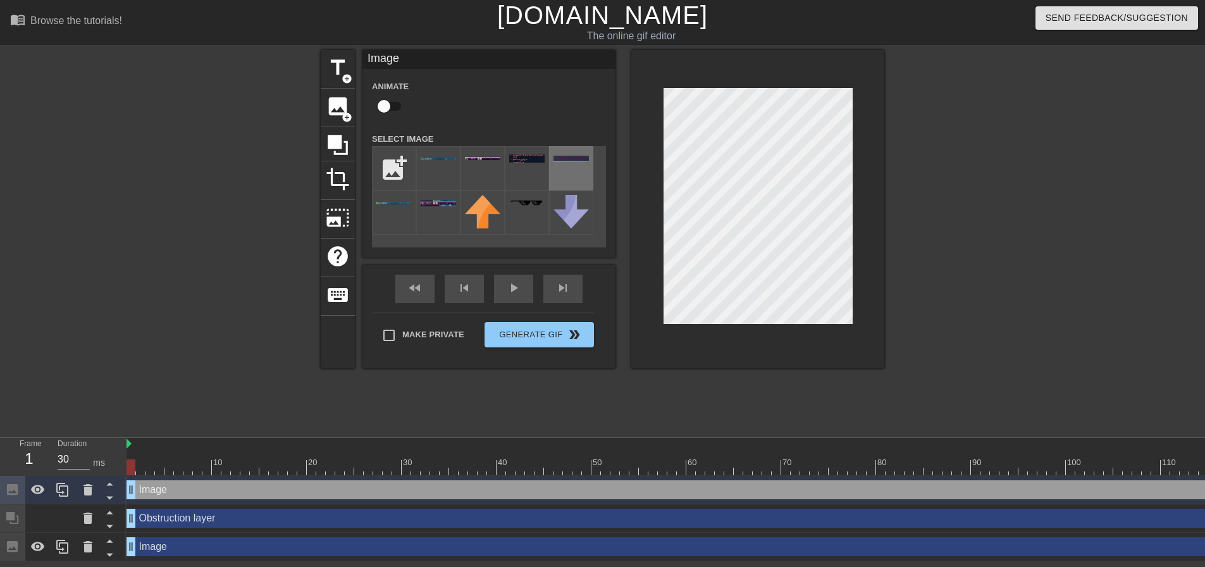
click at [557, 166] on div at bounding box center [571, 168] width 44 height 44
click at [445, 206] on img at bounding box center [438, 203] width 35 height 6
click at [493, 160] on img at bounding box center [482, 158] width 35 height 3
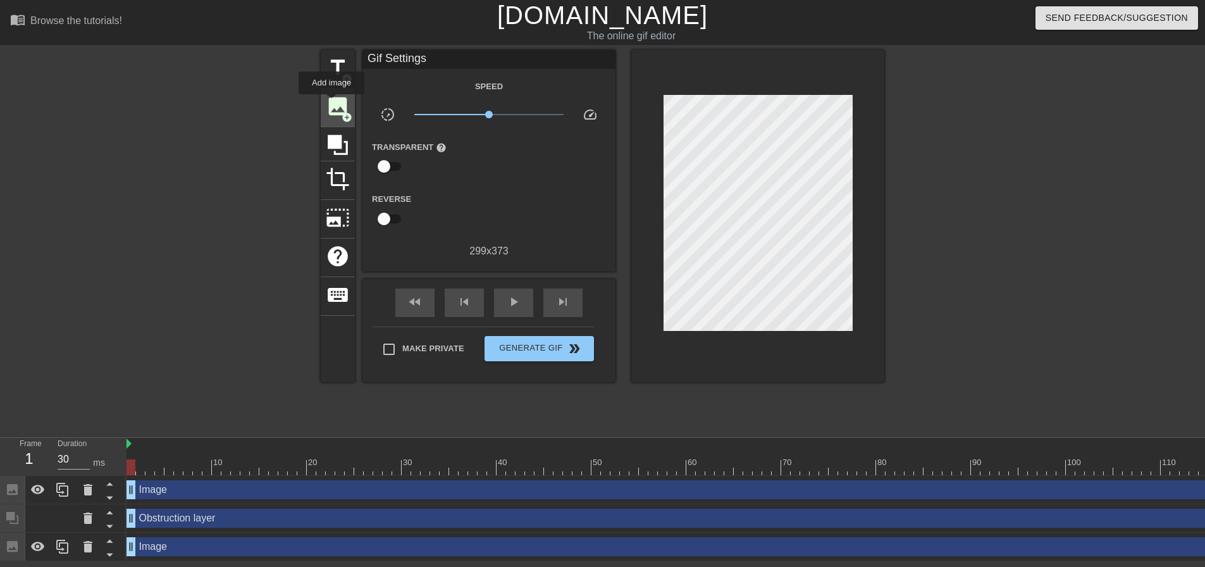
click at [332, 103] on span "image" at bounding box center [338, 106] width 24 height 24
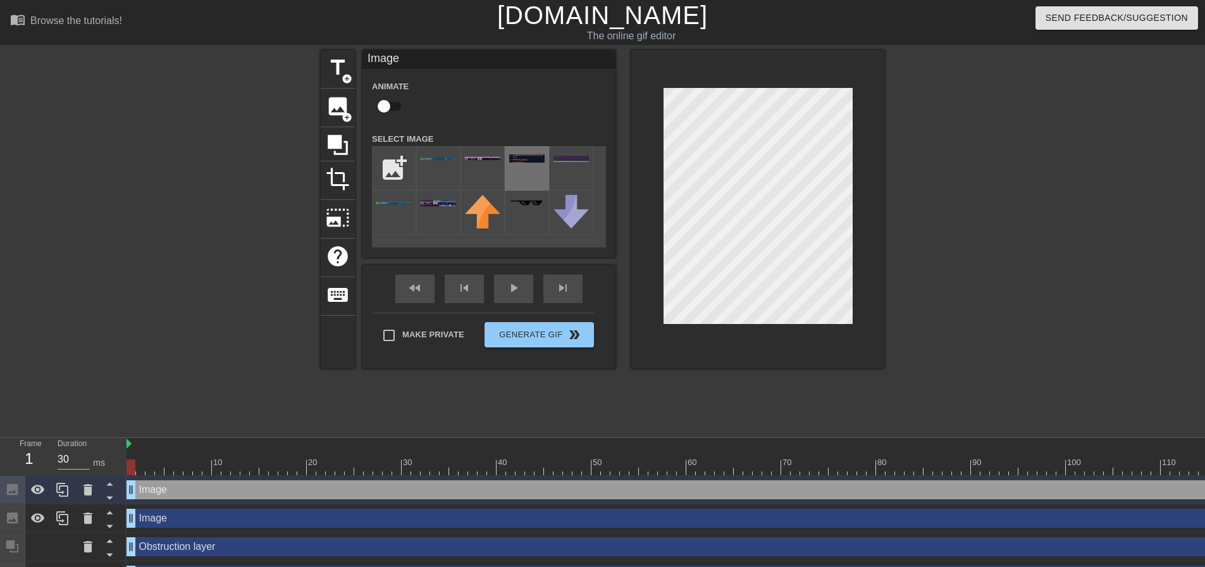
click at [506, 180] on div at bounding box center [527, 168] width 44 height 44
click at [566, 172] on div at bounding box center [571, 168] width 44 height 44
click at [352, 144] on div at bounding box center [338, 144] width 34 height 34
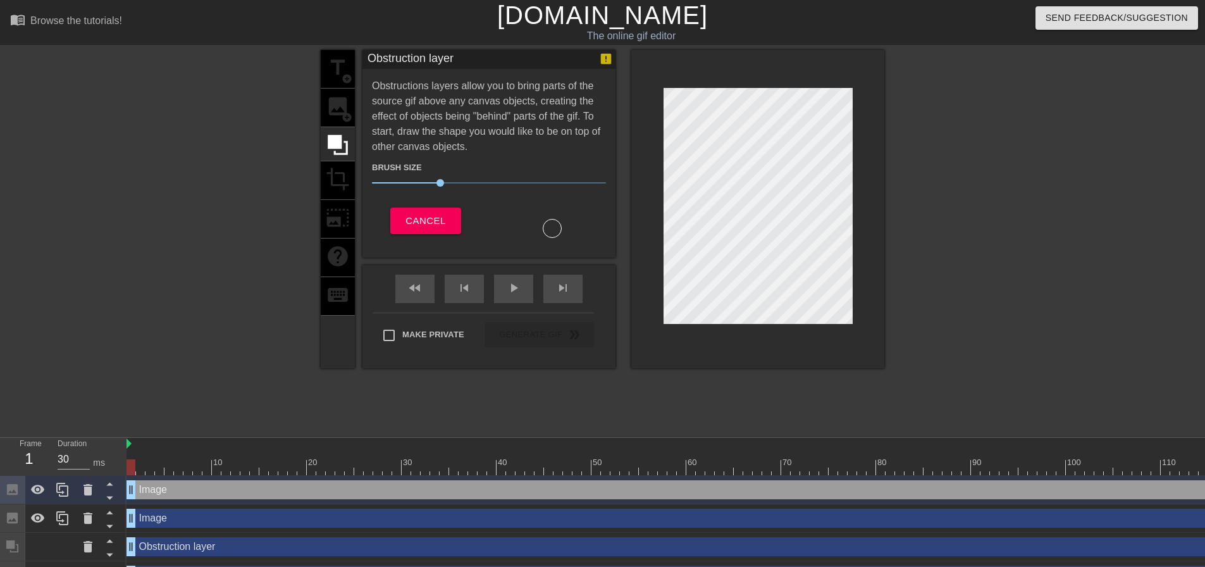
click at [342, 112] on div "title add_circle image add_circle crop photo_size_select_large help keyboard" at bounding box center [338, 209] width 34 height 318
drag, startPoint x: 409, startPoint y: 216, endPoint x: 353, endPoint y: 148, distance: 88.1
click at [409, 216] on span "Cancel" at bounding box center [426, 221] width 40 height 16
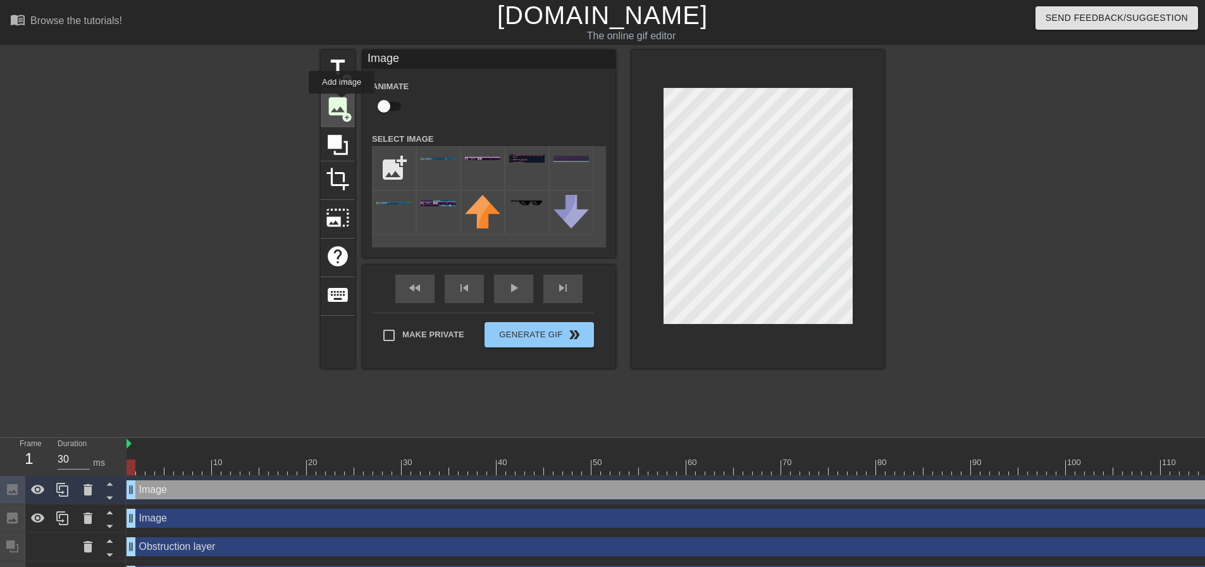
click at [342, 102] on span "image" at bounding box center [338, 106] width 24 height 24
click at [534, 160] on img at bounding box center [526, 158] width 35 height 8
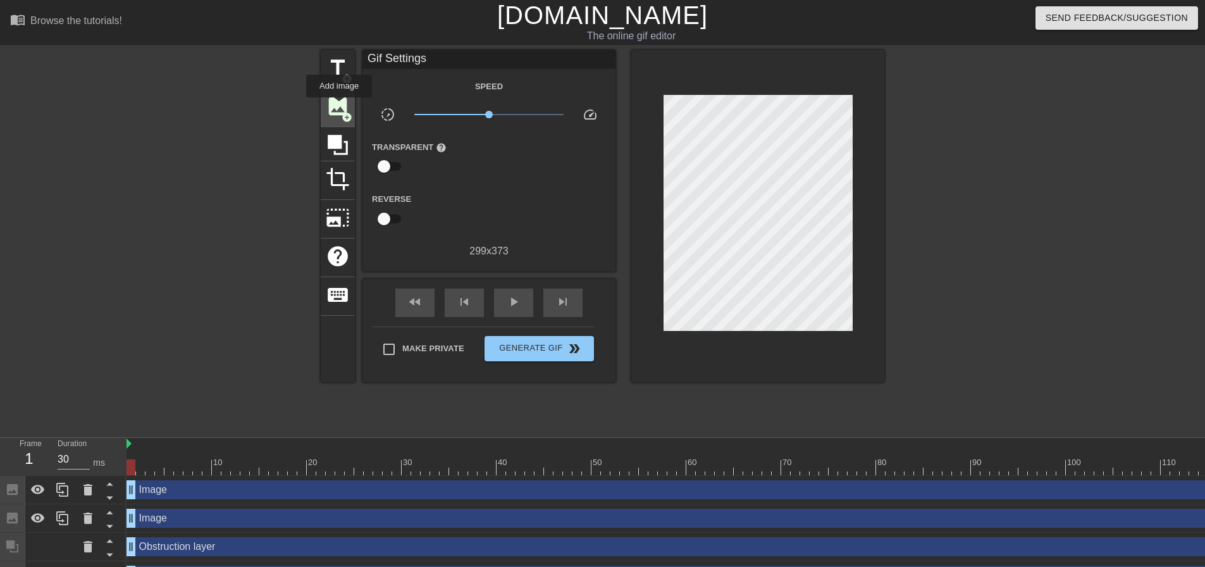
click at [339, 106] on span "image" at bounding box center [338, 106] width 24 height 24
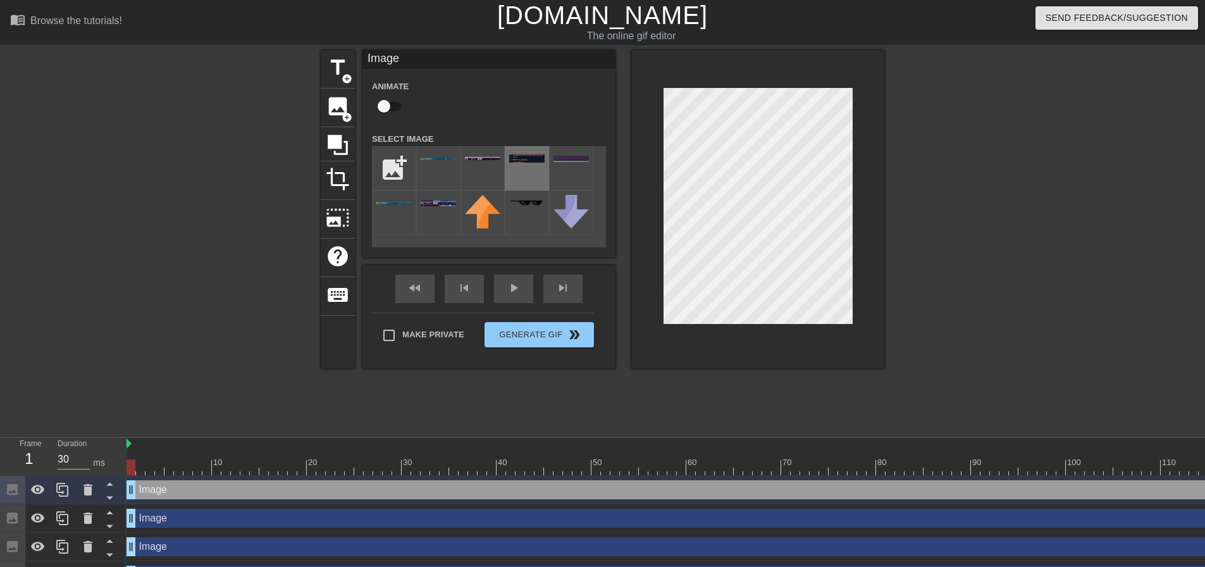
click at [523, 161] on img at bounding box center [526, 158] width 35 height 8
click at [401, 203] on img at bounding box center [393, 203] width 35 height 3
drag, startPoint x: 508, startPoint y: 166, endPoint x: 636, endPoint y: 189, distance: 130.3
click at [516, 166] on div at bounding box center [527, 168] width 44 height 44
click at [992, 214] on div at bounding box center [995, 240] width 190 height 380
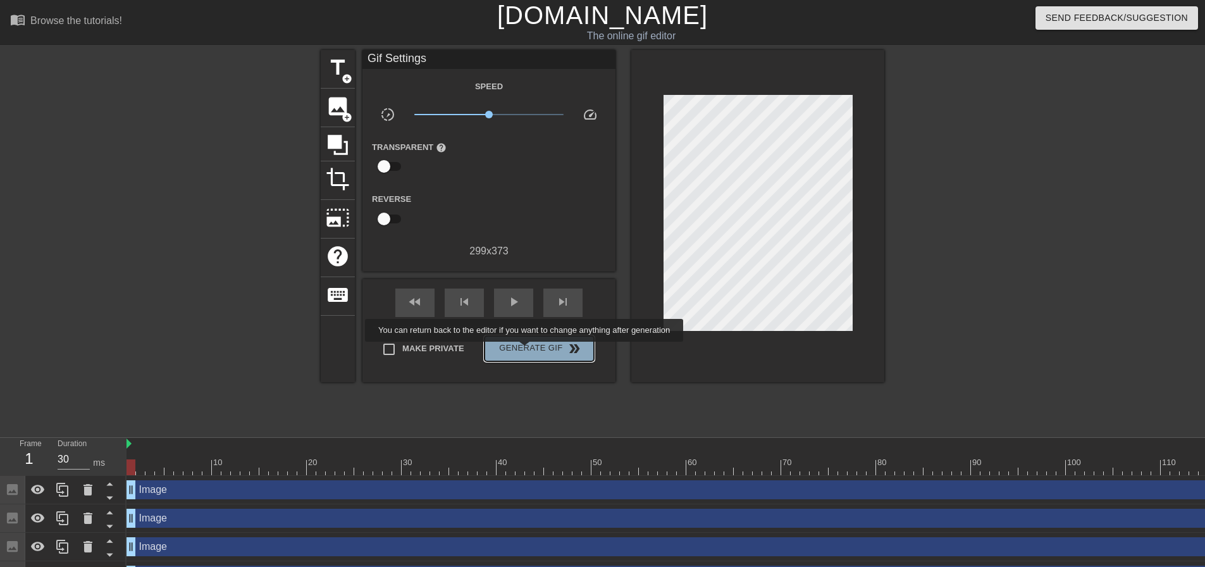
click at [526, 351] on span "Generate Gif double_arrow" at bounding box center [539, 348] width 99 height 15
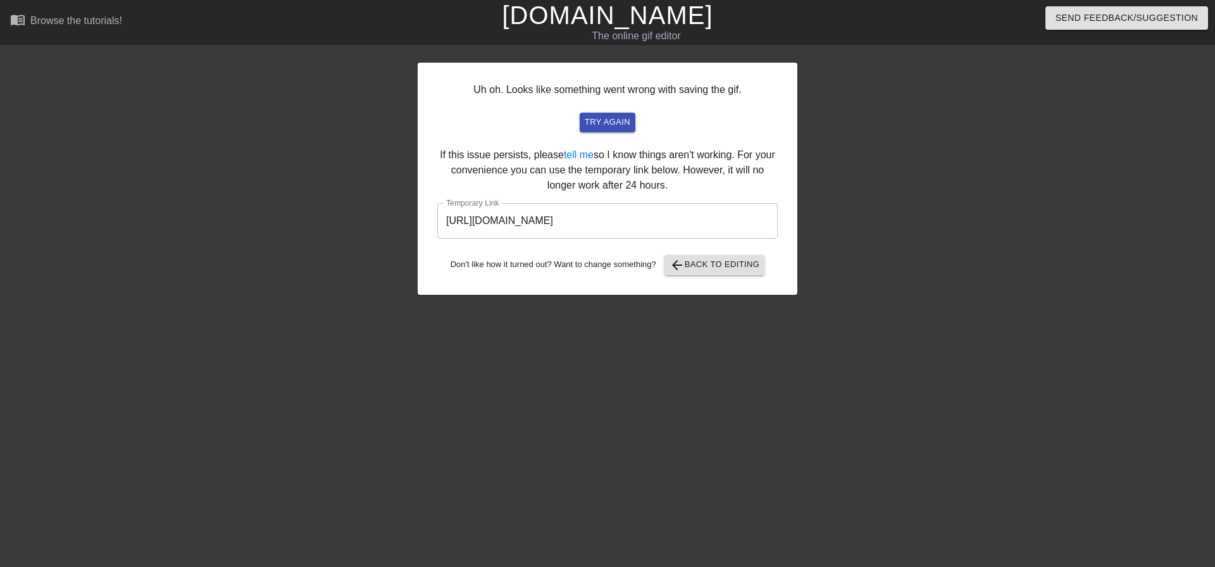
click at [667, 227] on input "https://www.gifntext.com/temp_generations/igUGbHhs.gif" at bounding box center [607, 220] width 340 height 35
drag, startPoint x: 720, startPoint y: 220, endPoint x: 406, endPoint y: 200, distance: 314.5
click at [406, 200] on div "Uh oh. Looks like something went wrong with saving the gif. try again If this i…" at bounding box center [607, 240] width 1215 height 380
